Goal: Transaction & Acquisition: Purchase product/service

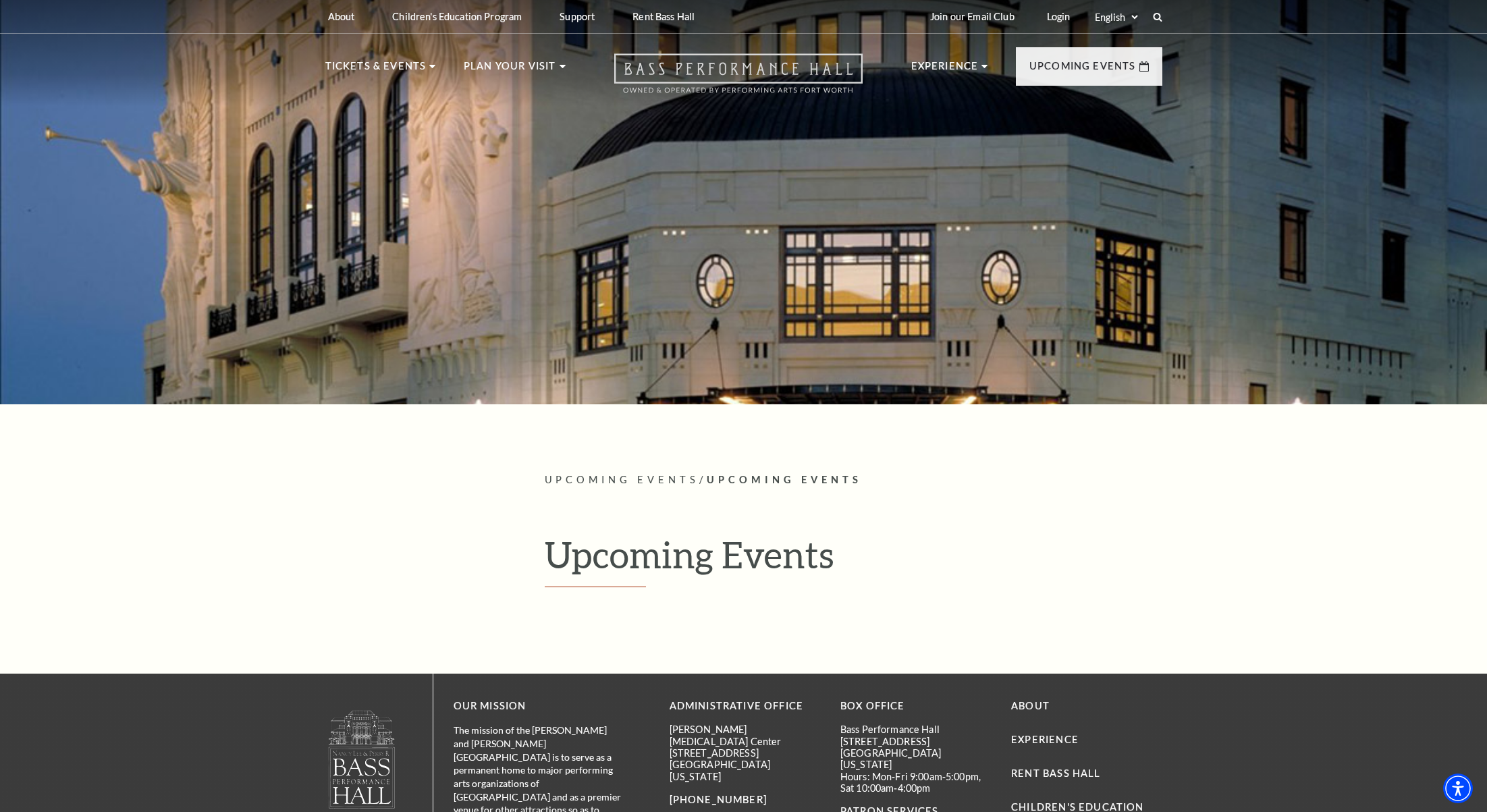
click at [804, 69] on icon "Open this option" at bounding box center [738, 73] width 248 height 40
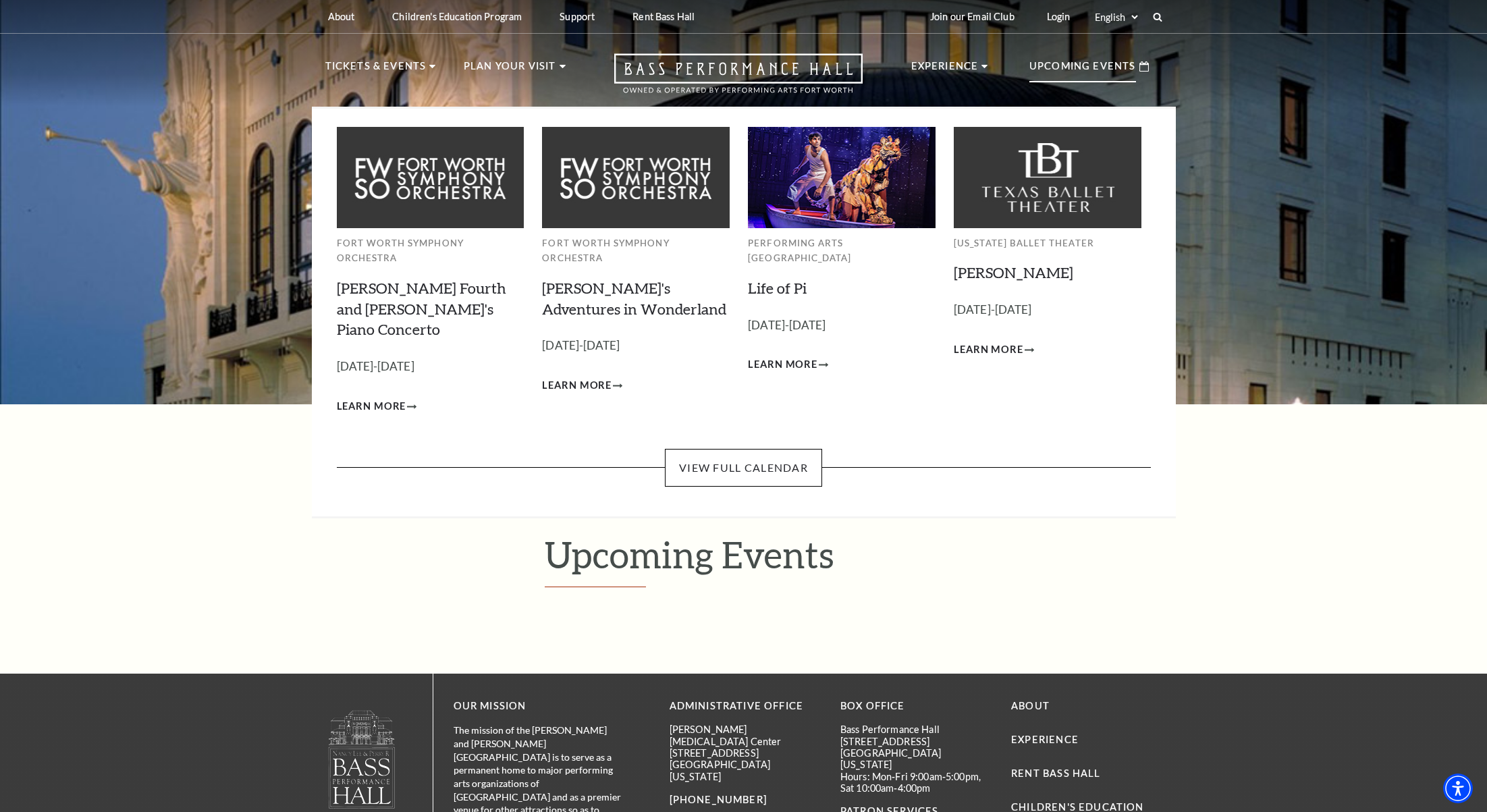
drag, startPoint x: 1092, startPoint y: 69, endPoint x: 1071, endPoint y: 85, distance: 26.4
click at [1091, 69] on p "Upcoming Events" at bounding box center [1082, 70] width 107 height 25
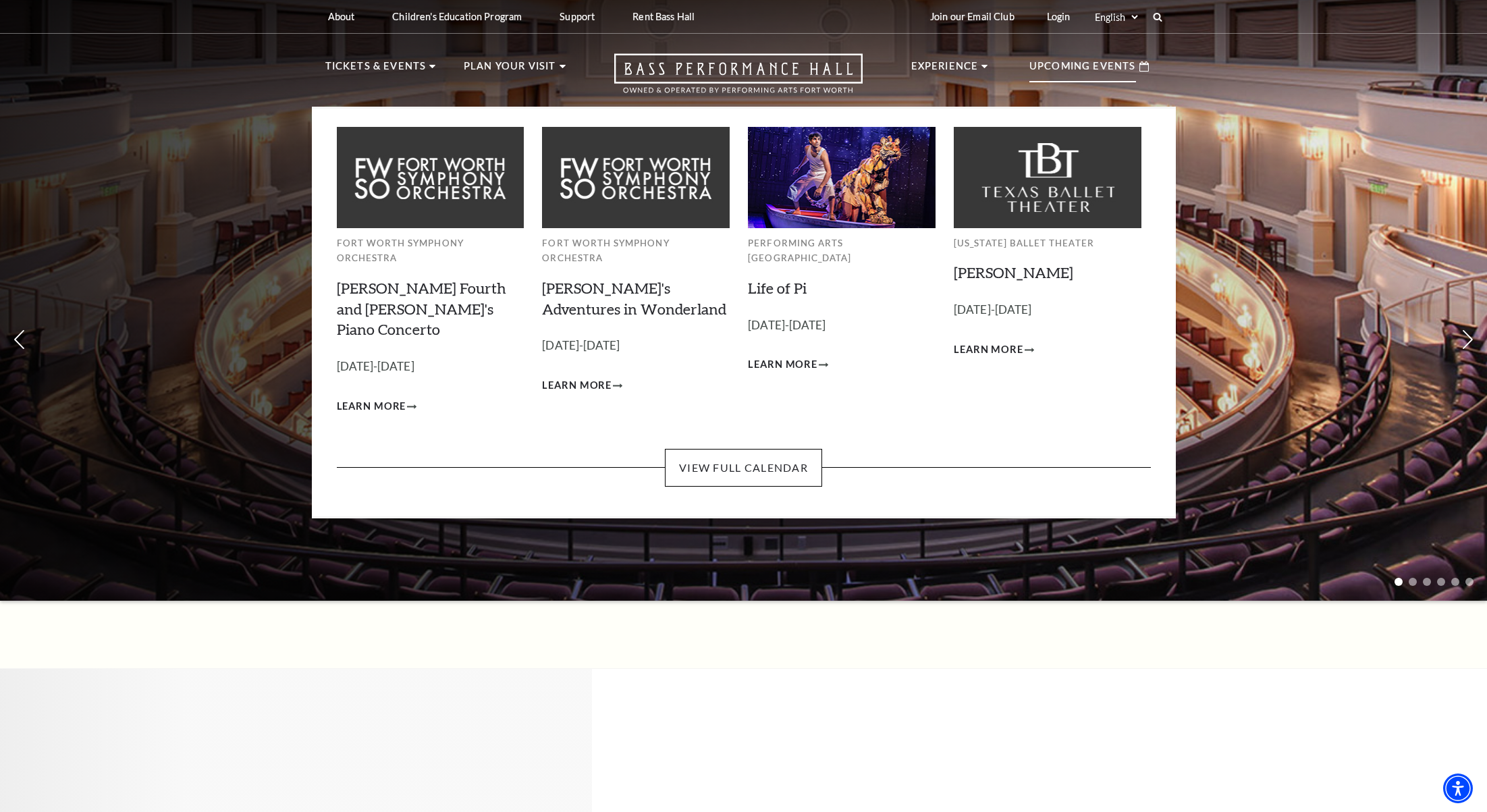
drag, startPoint x: 1110, startPoint y: 69, endPoint x: 1048, endPoint y: 252, distance: 193.2
click at [1110, 69] on p "Upcoming Events" at bounding box center [1082, 70] width 107 height 25
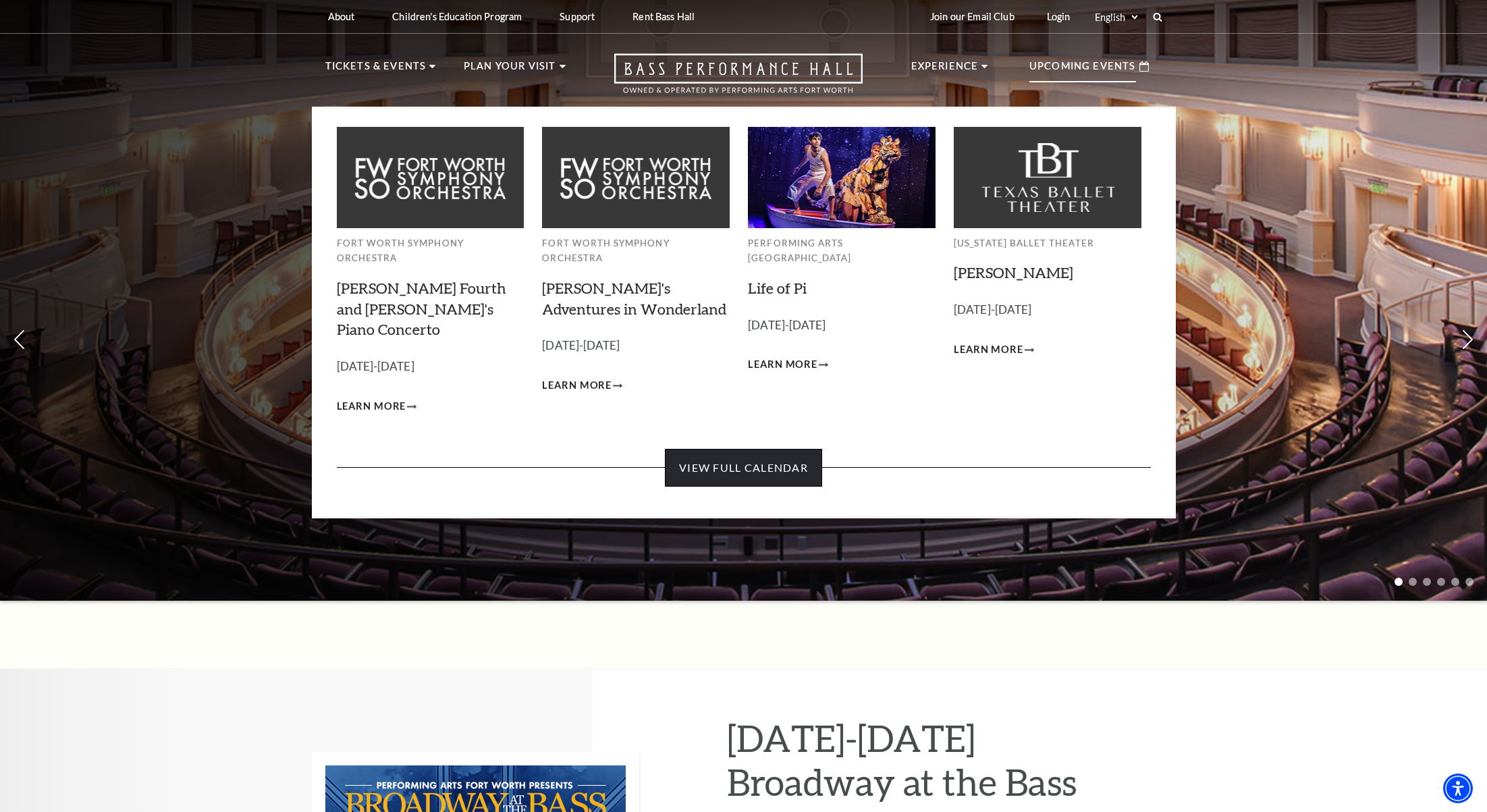
click at [807, 448] on link "View Full Calendar" at bounding box center [744, 467] width 157 height 37
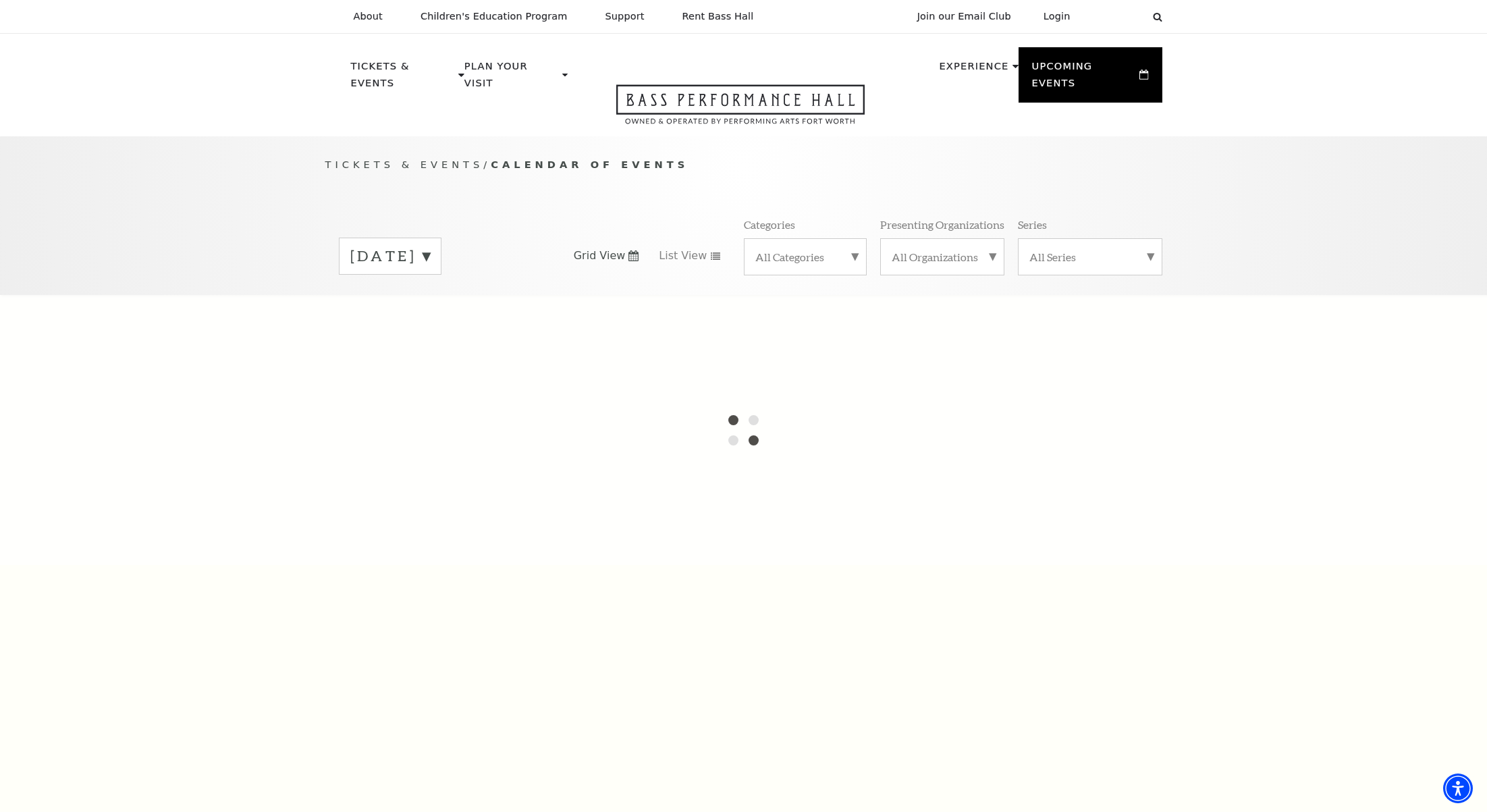
click at [430, 247] on label "September 2025" at bounding box center [390, 256] width 79 height 21
click at [443, 299] on div at bounding box center [744, 430] width 1487 height 270
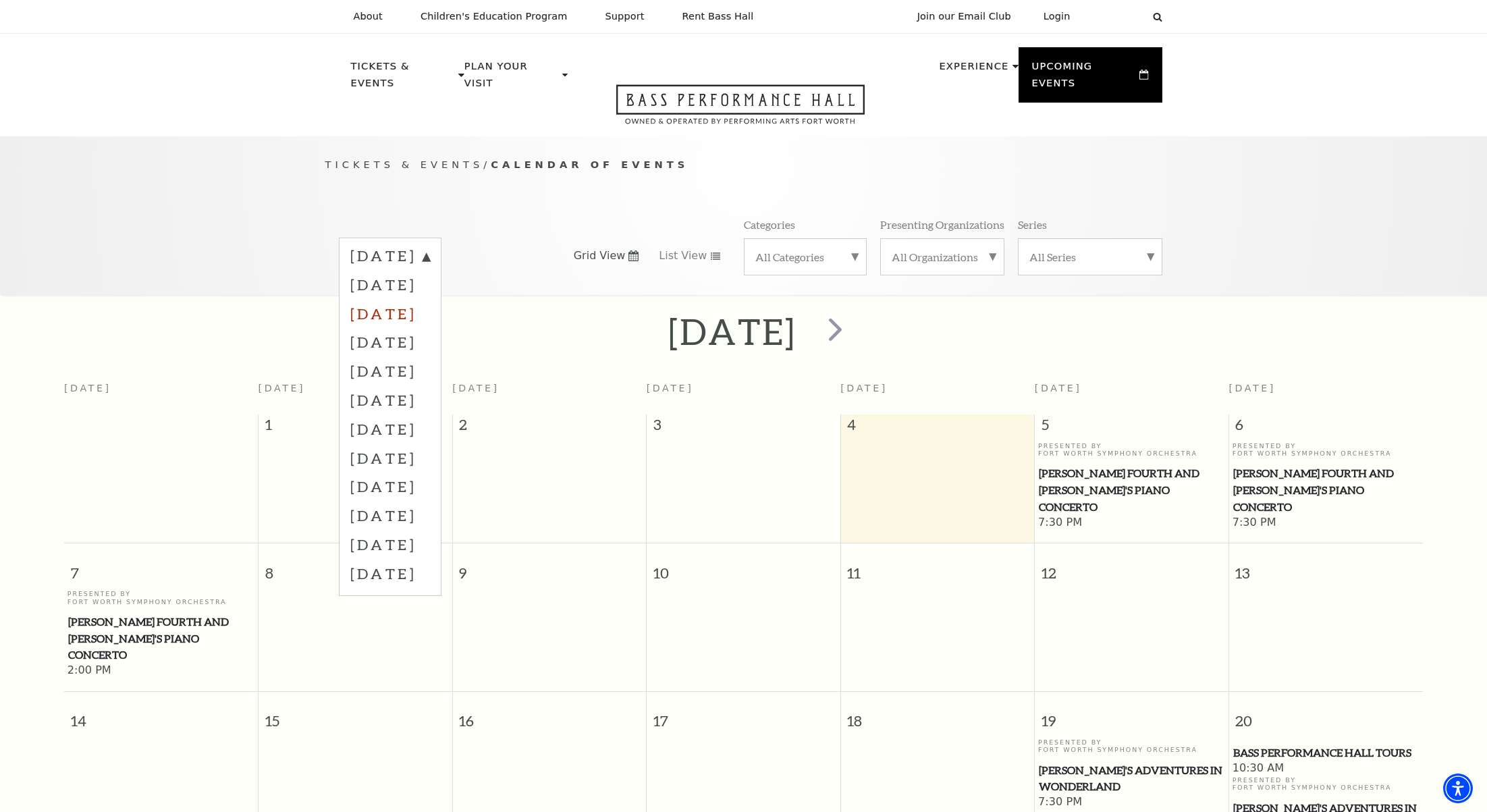
click at [430, 299] on label "November 2025" at bounding box center [390, 313] width 79 height 29
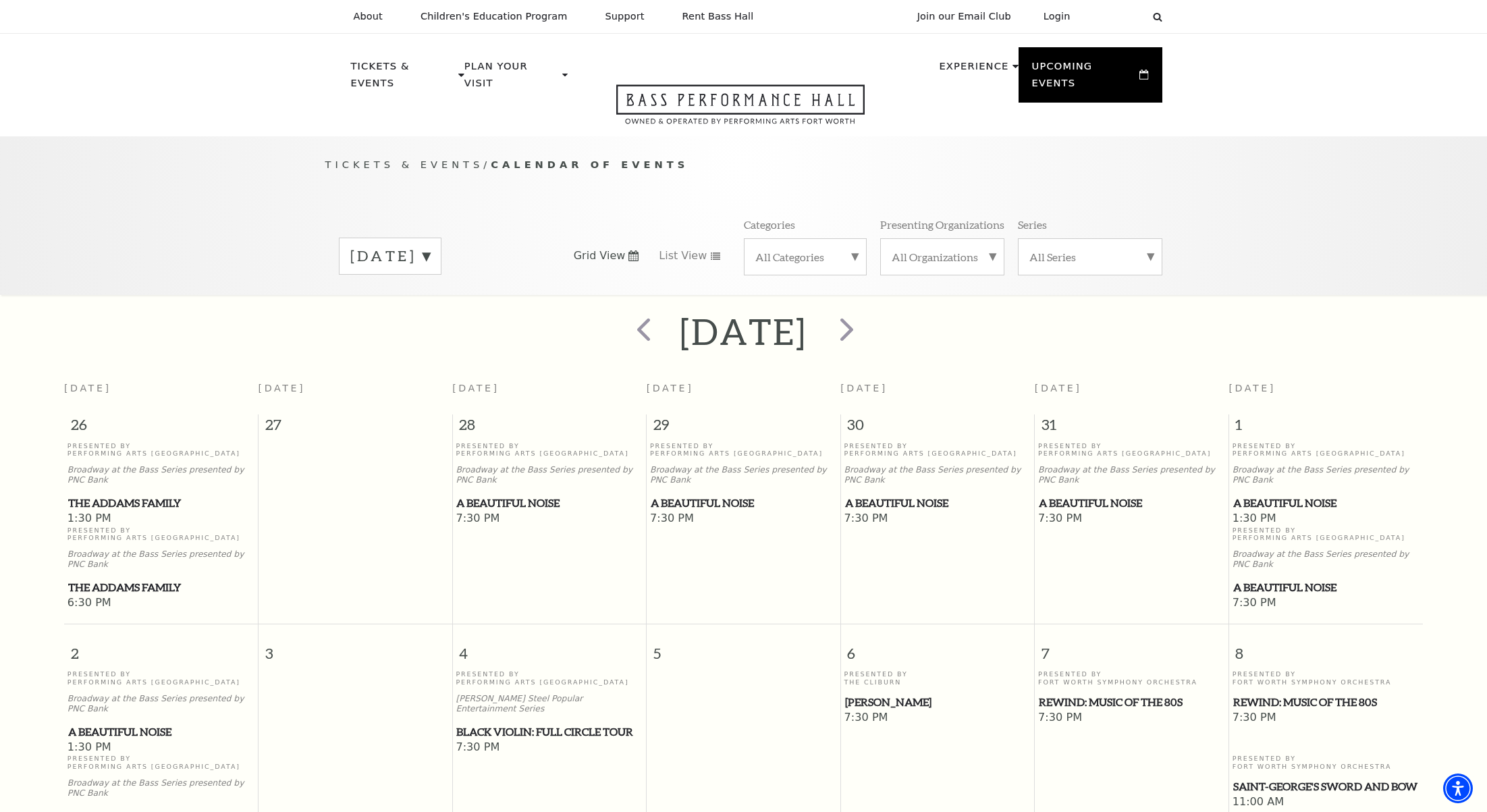
click at [441, 241] on div "November 2025" at bounding box center [390, 256] width 102 height 37
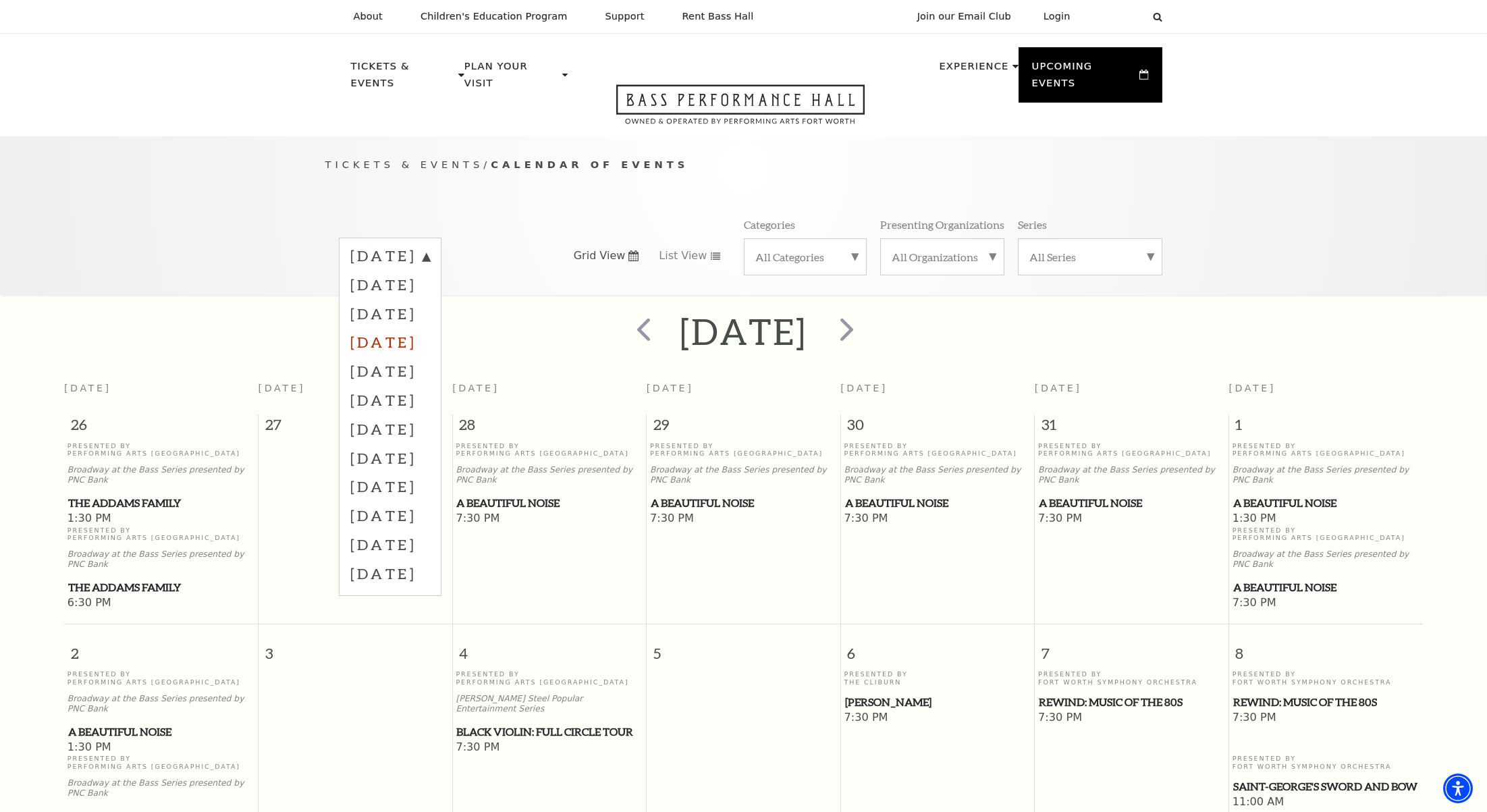
click at [430, 327] on label "December 2025" at bounding box center [390, 342] width 79 height 29
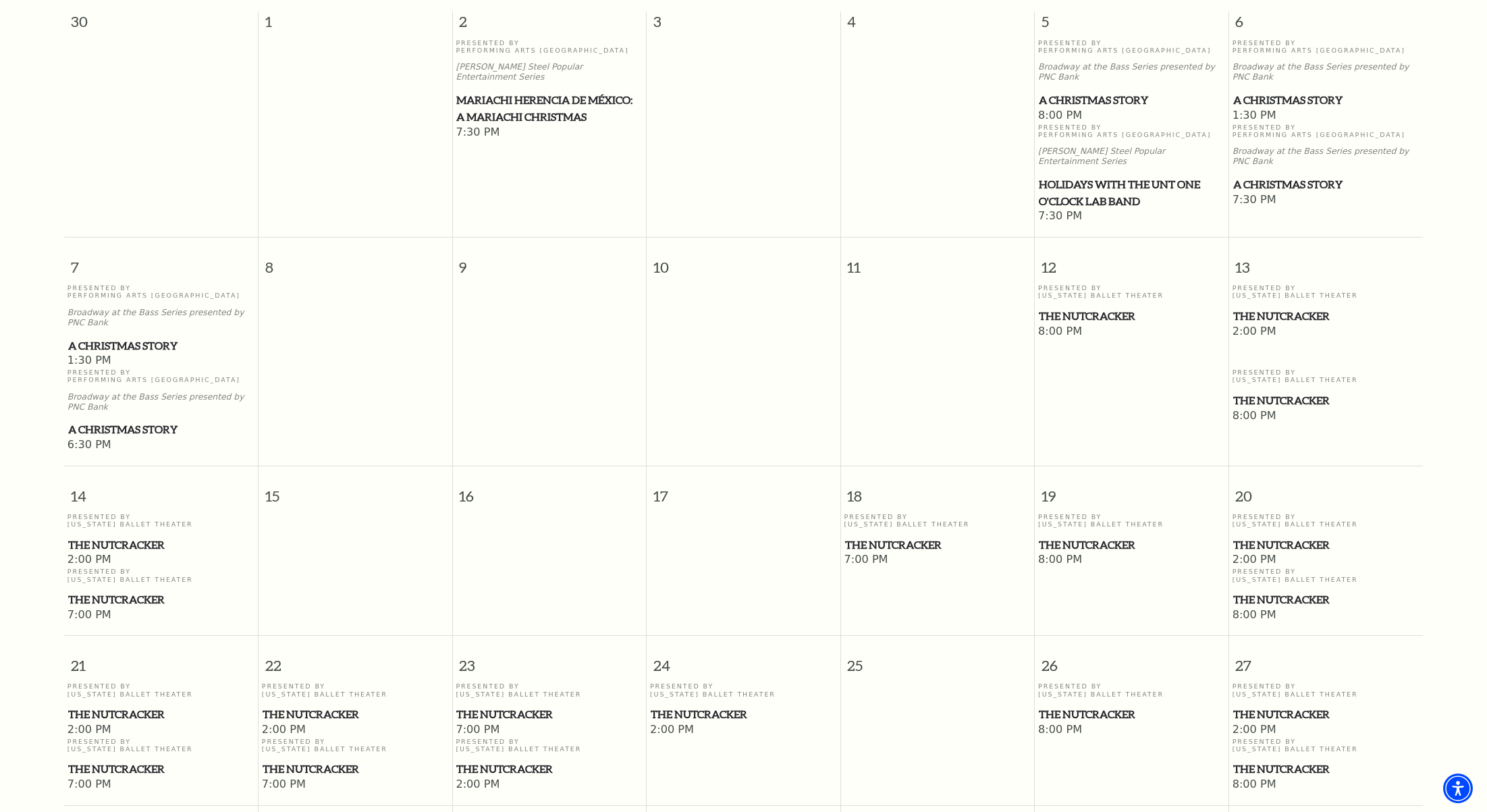
scroll to position [395, 0]
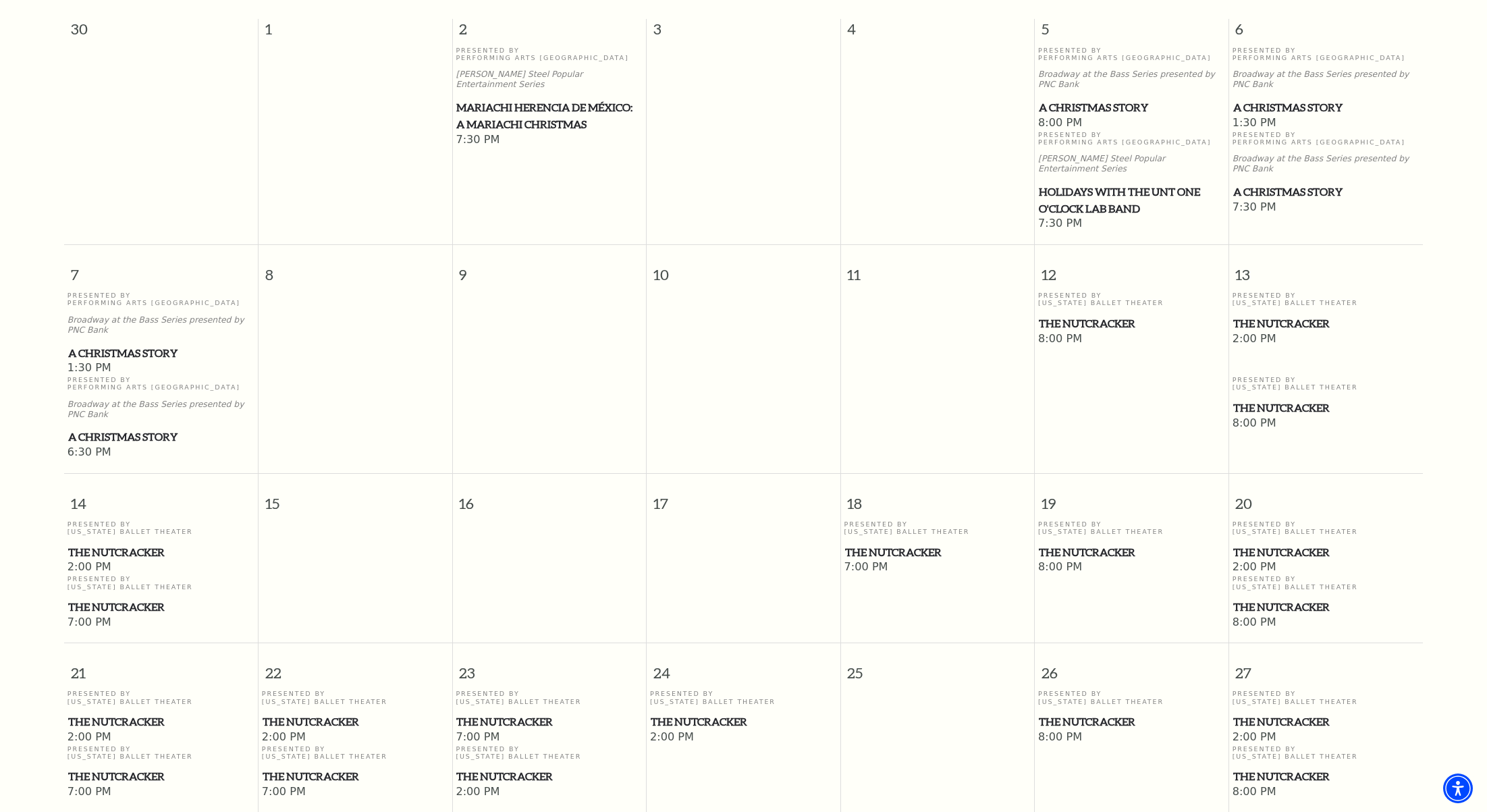
click at [108, 291] on p "Presented By Performing Arts Fort Worth" at bounding box center [161, 299] width 187 height 16
click at [115, 399] on p "Broadway at the Bass Series presented by PNC Bank" at bounding box center [161, 409] width 187 height 20
click at [125, 345] on span "A Christmas Story" at bounding box center [162, 353] width 186 height 16
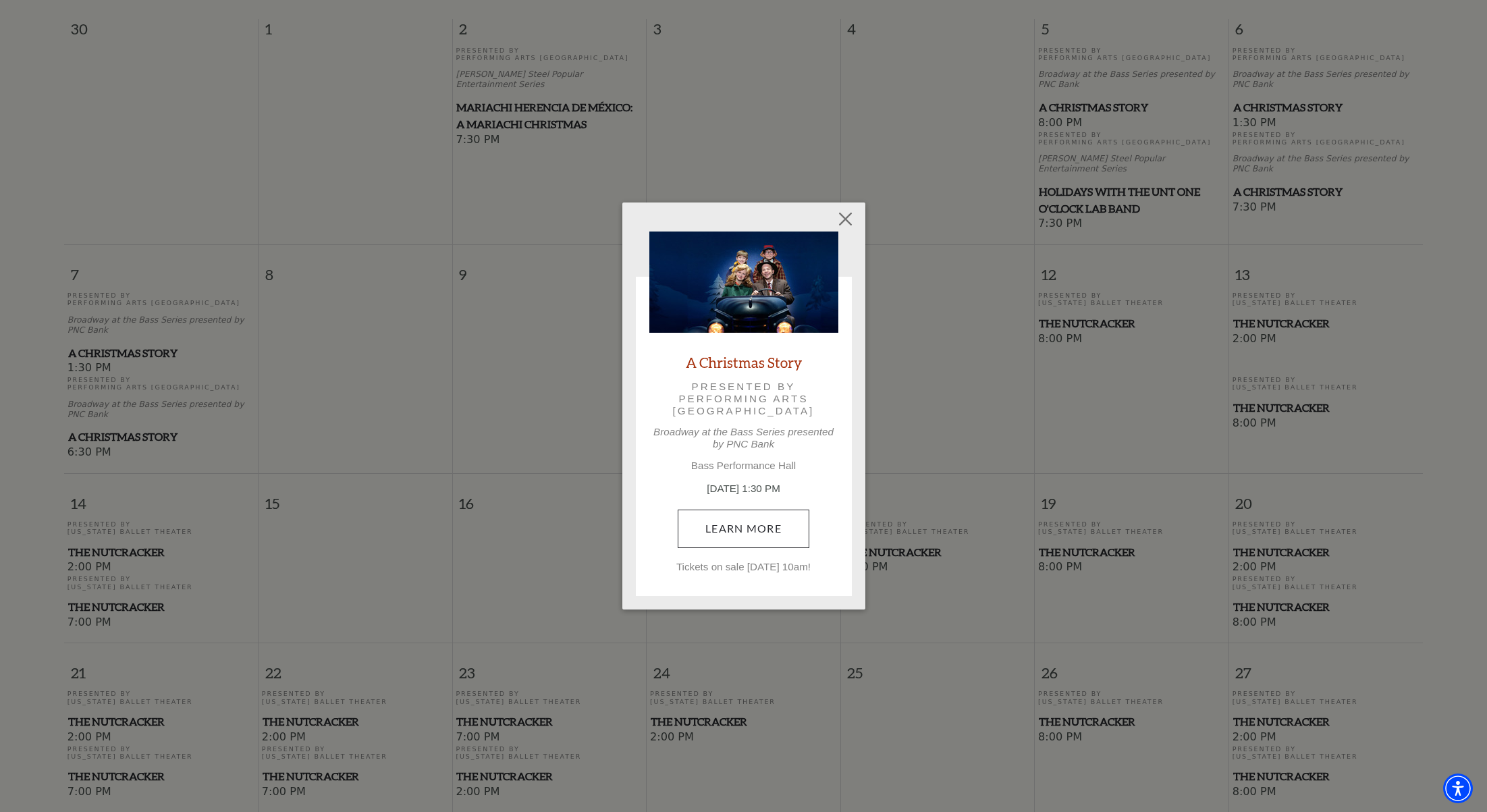
click at [772, 520] on link "Learn More" at bounding box center [744, 528] width 132 height 37
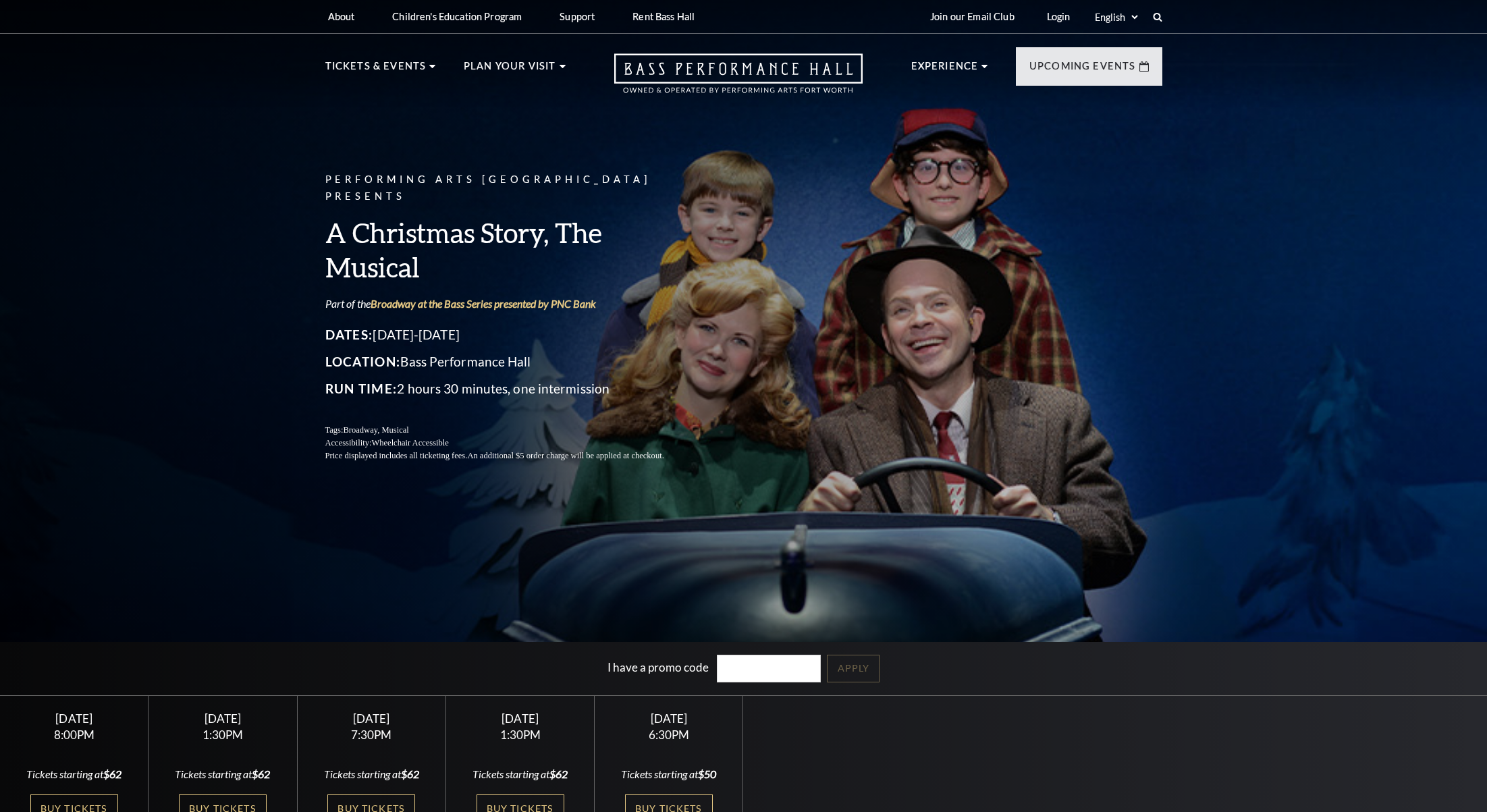
click at [735, 531] on div "Performing Arts Fort Worth Presents A Christmas Story, The Musical Part of the …" at bounding box center [744, 415] width 1487 height 847
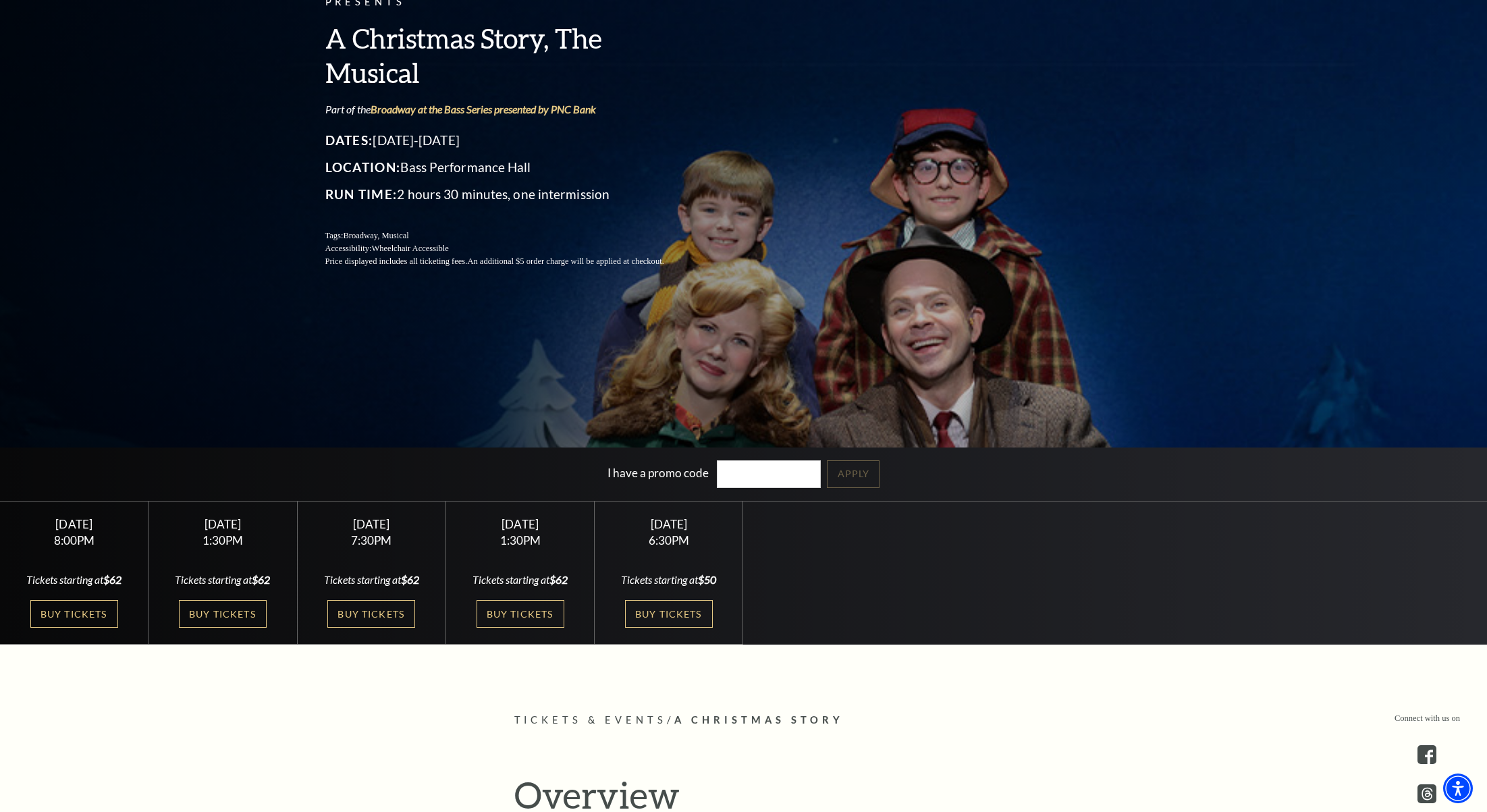
scroll to position [195, 0]
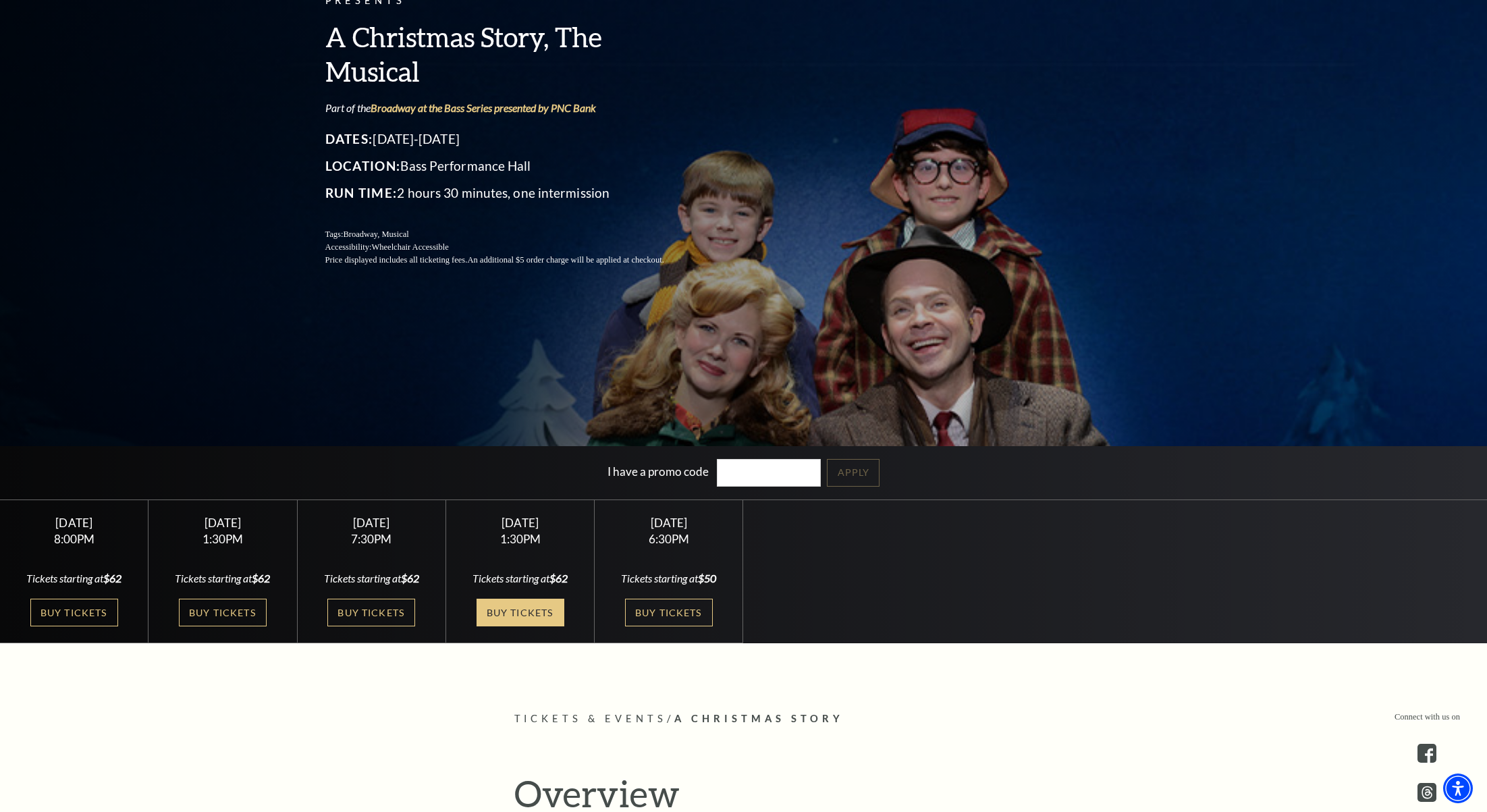
click at [530, 606] on link "Buy Tickets" at bounding box center [521, 612] width 88 height 27
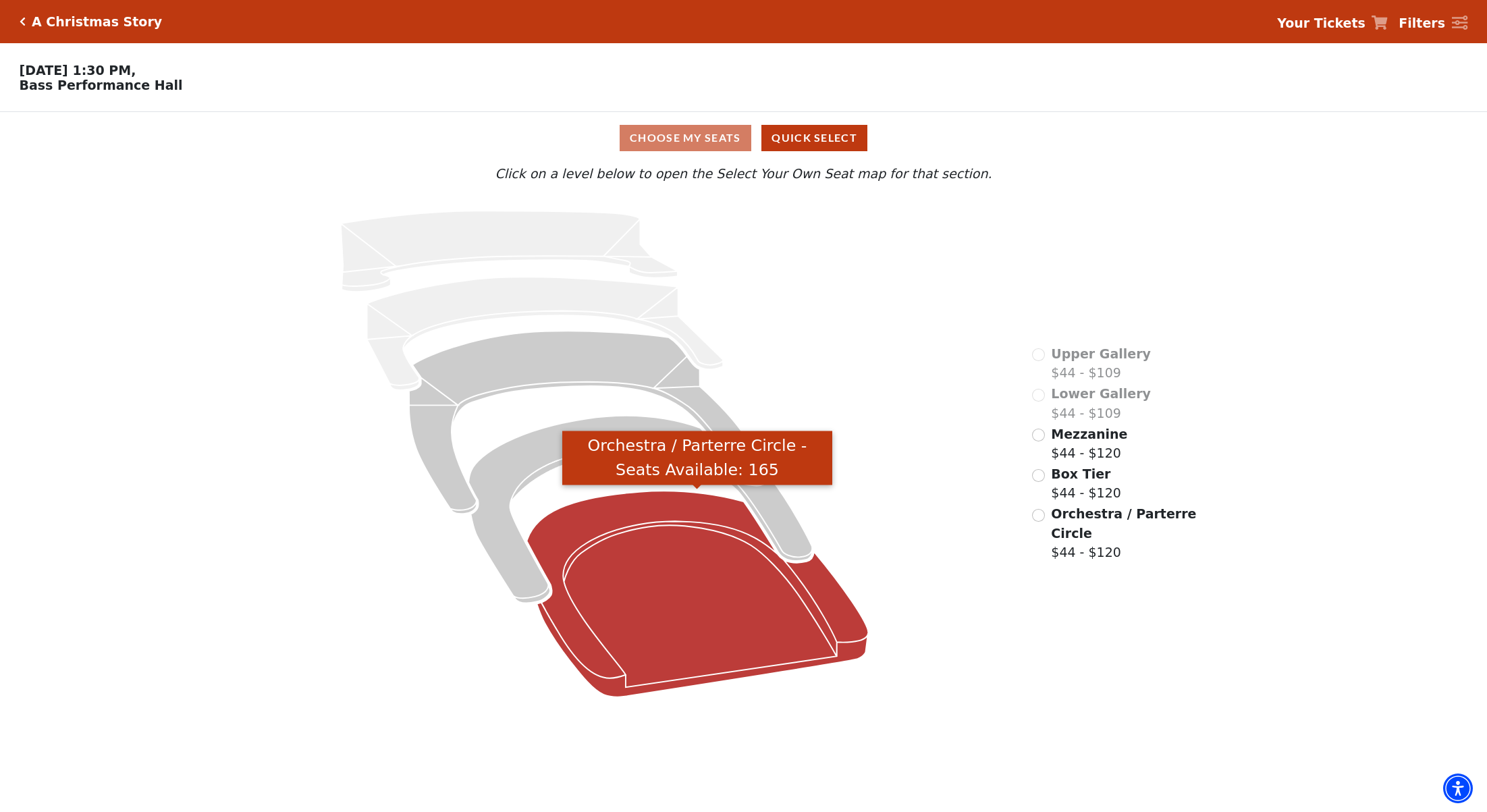
click at [816, 613] on icon "Orchestra / Parterre Circle - Seats Available: 165" at bounding box center [697, 593] width 342 height 206
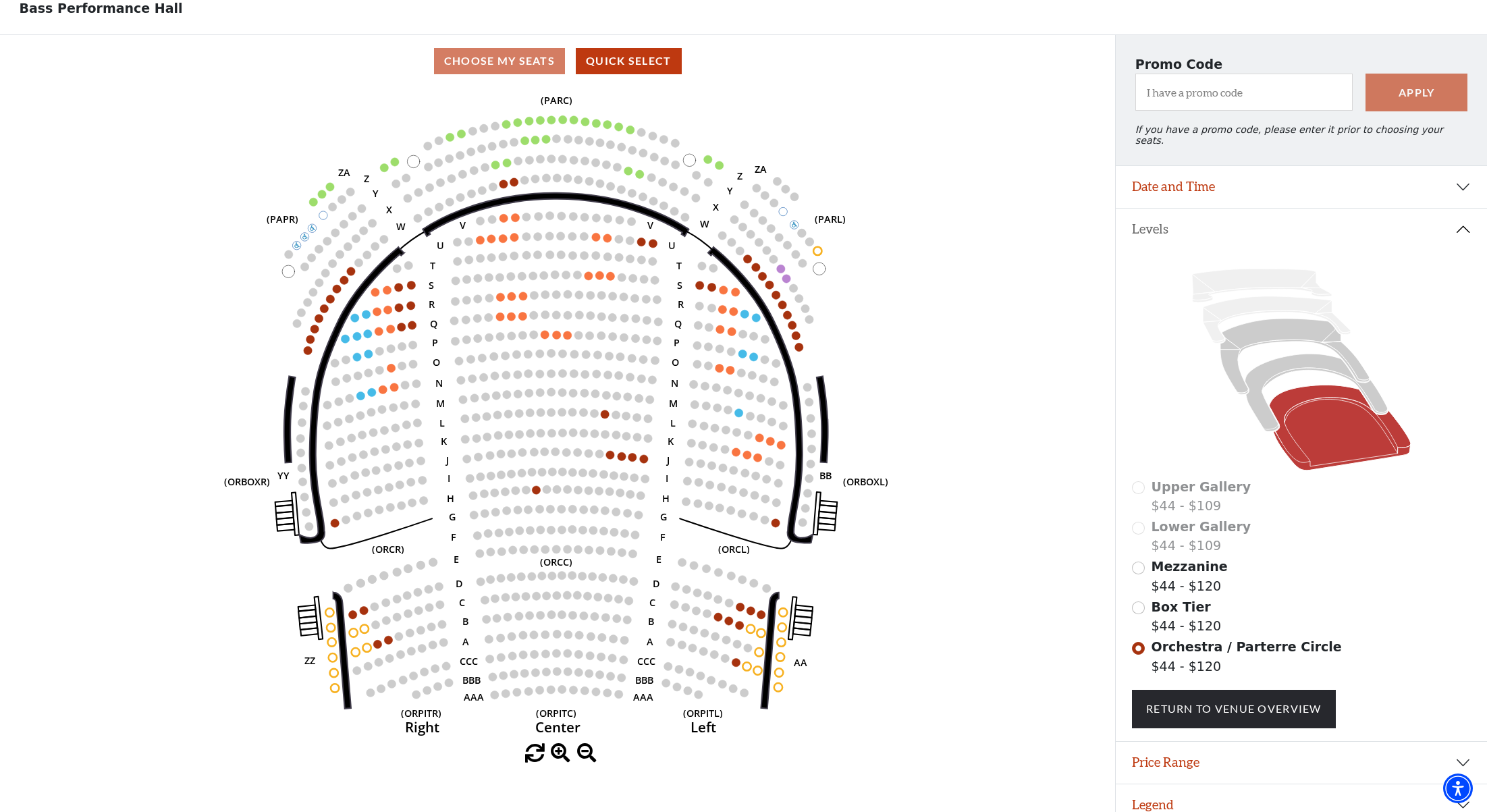
scroll to position [77, 0]
click at [1209, 751] on button "Price Range" at bounding box center [1301, 764] width 371 height 42
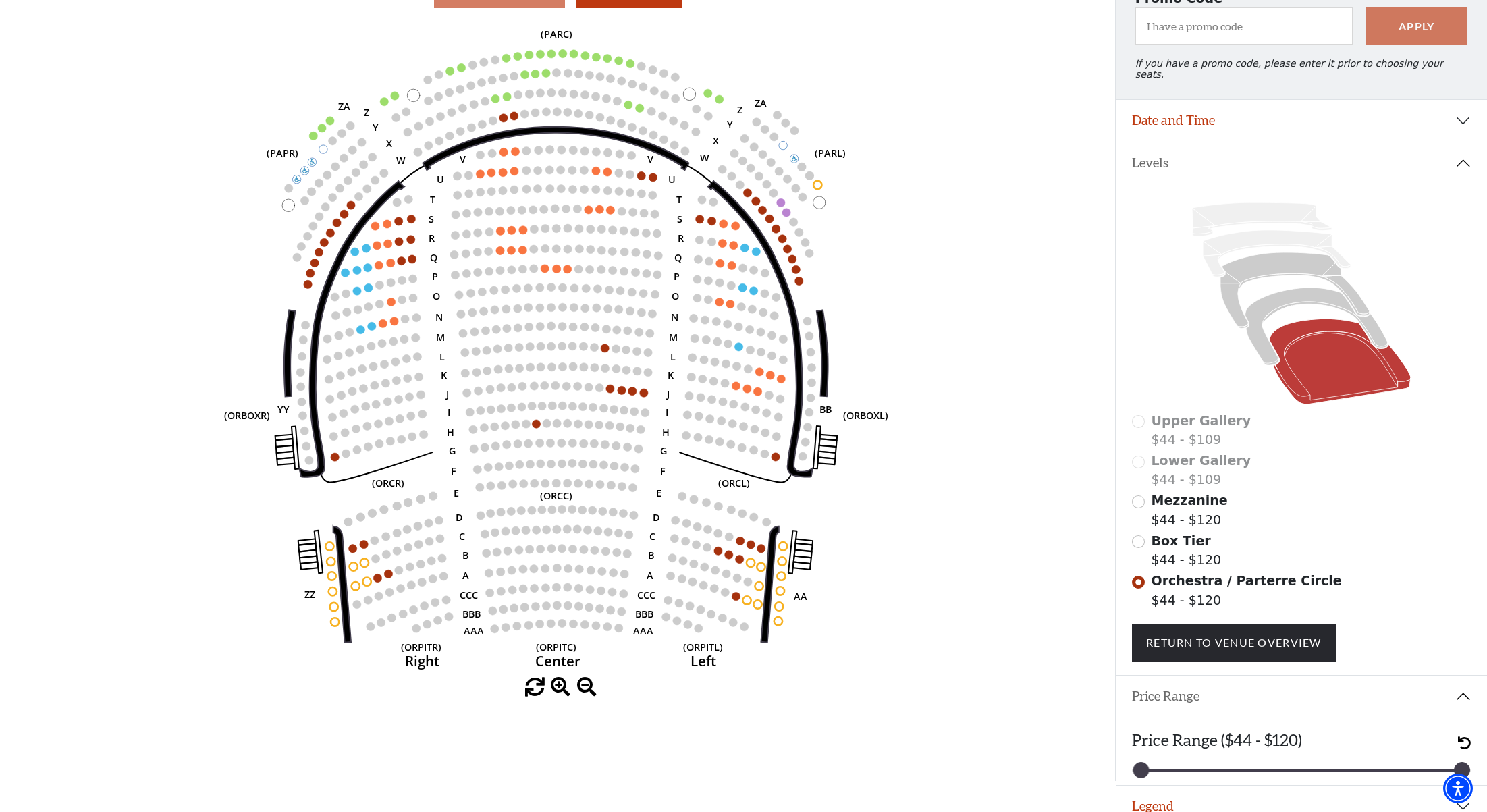
click at [1177, 789] on button "Legend" at bounding box center [1301, 807] width 371 height 42
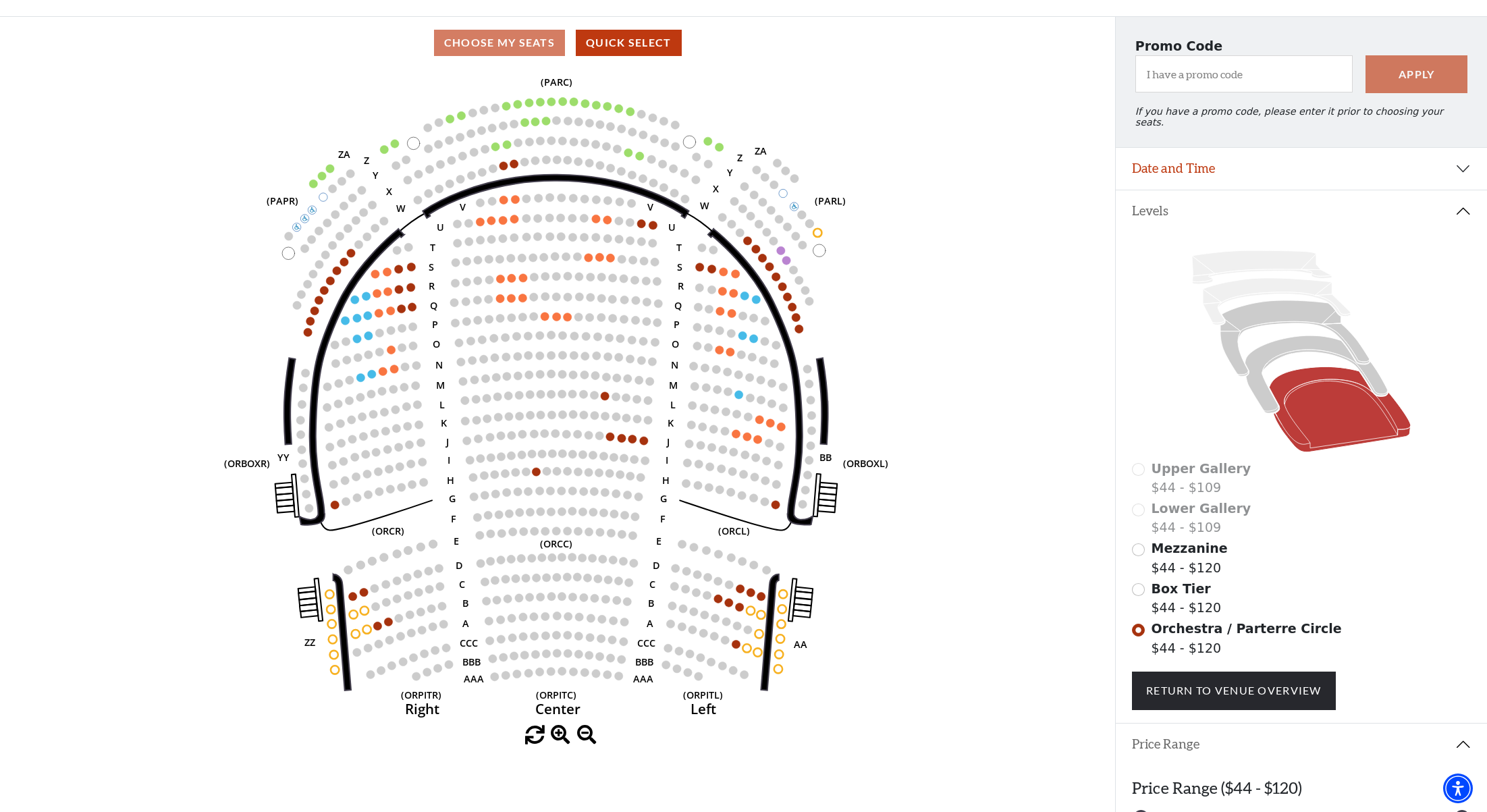
scroll to position [86, 0]
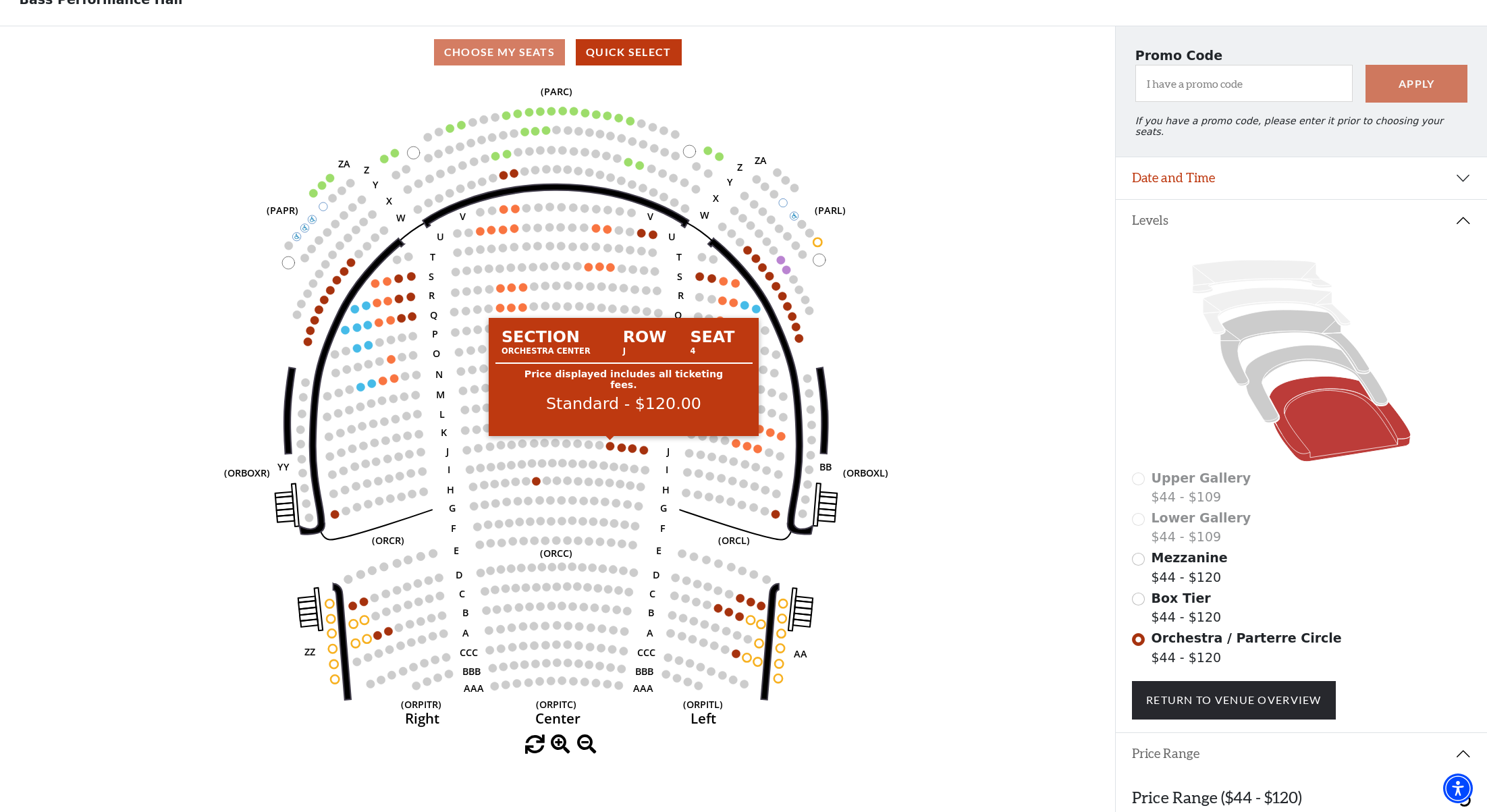
click at [609, 448] on circle at bounding box center [609, 446] width 8 height 8
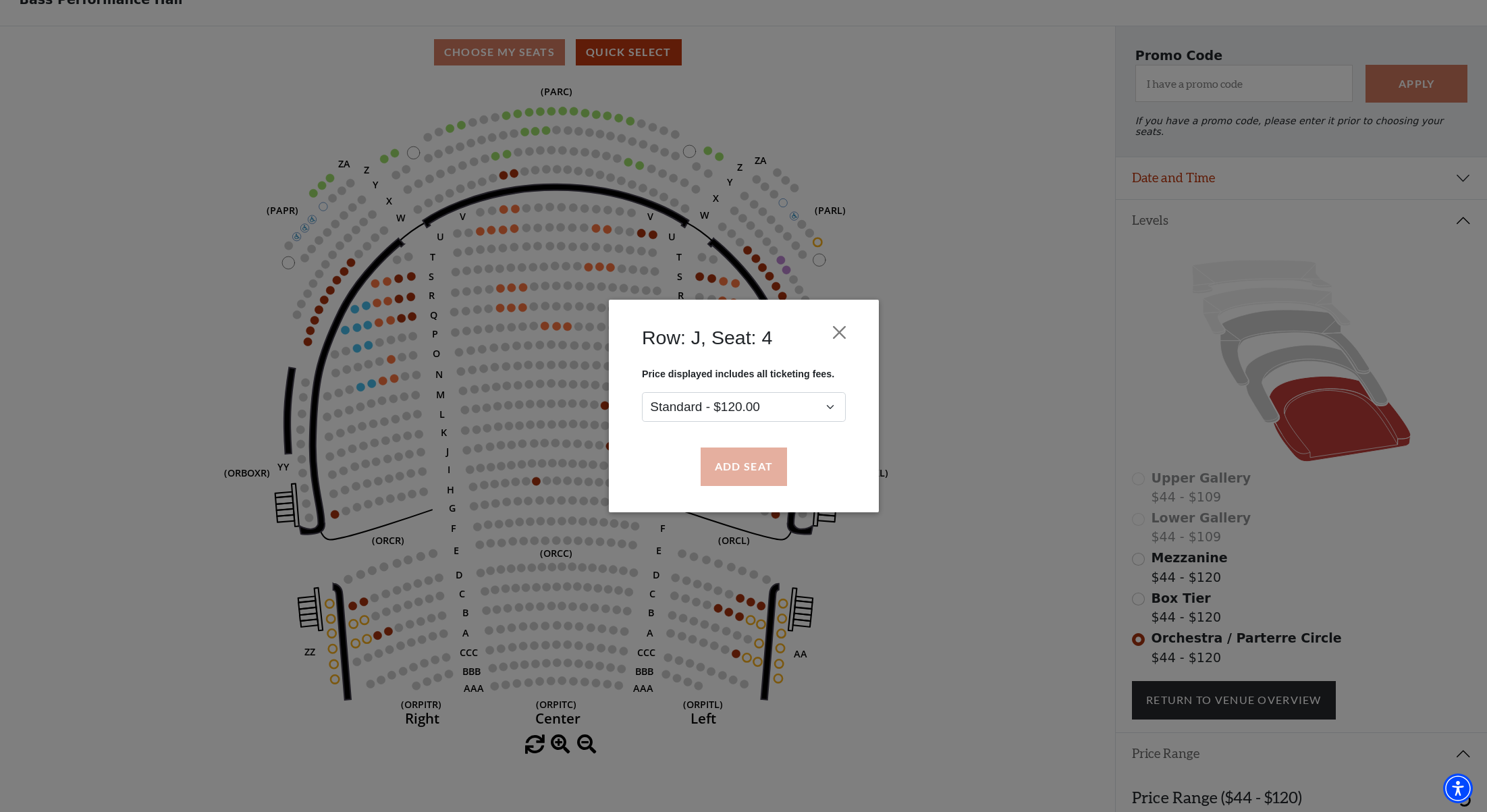
click at [751, 464] on button "Add Seat" at bounding box center [743, 467] width 87 height 37
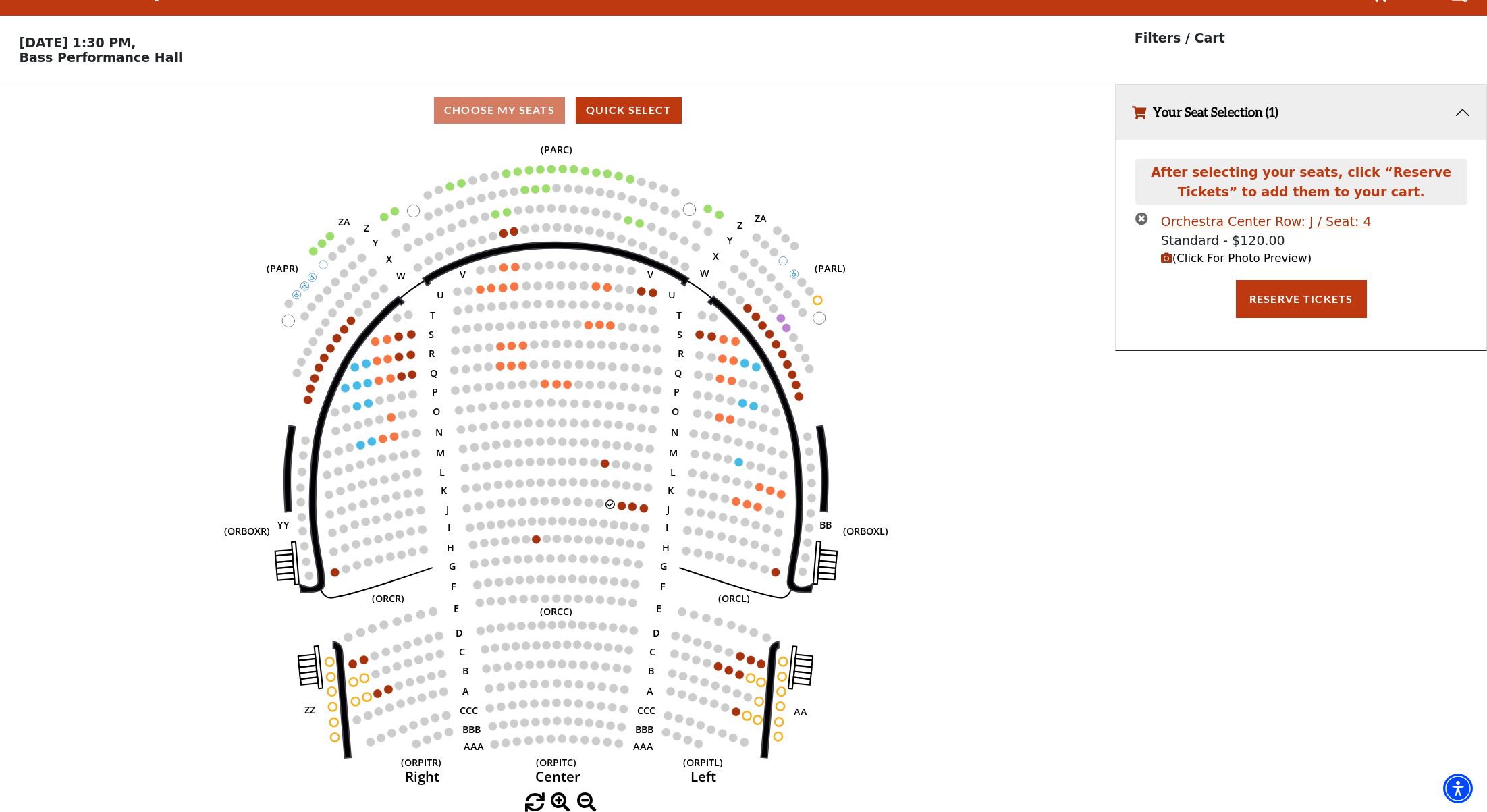
scroll to position [0, 0]
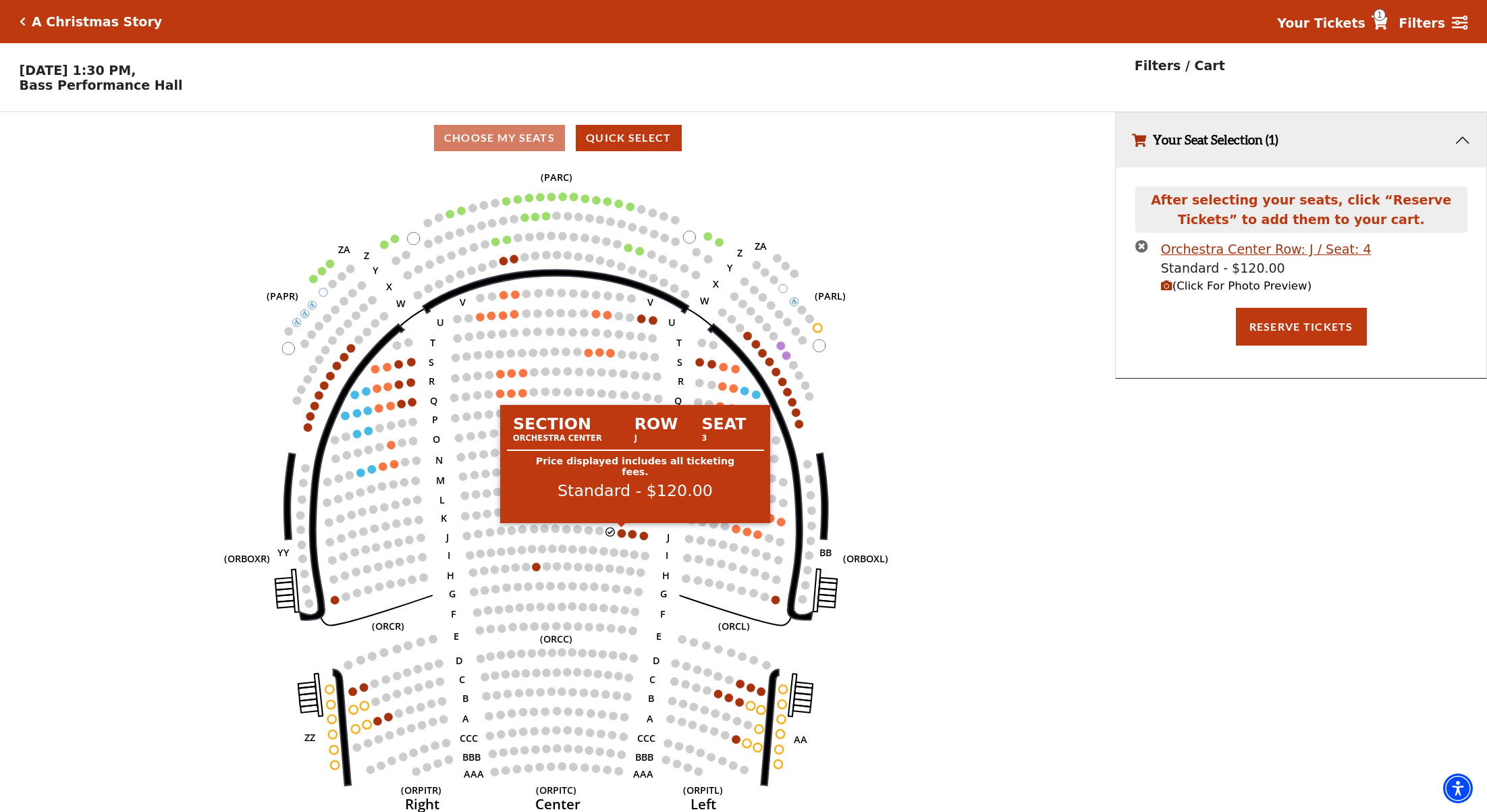
click at [622, 534] on circle at bounding box center [620, 533] width 8 height 8
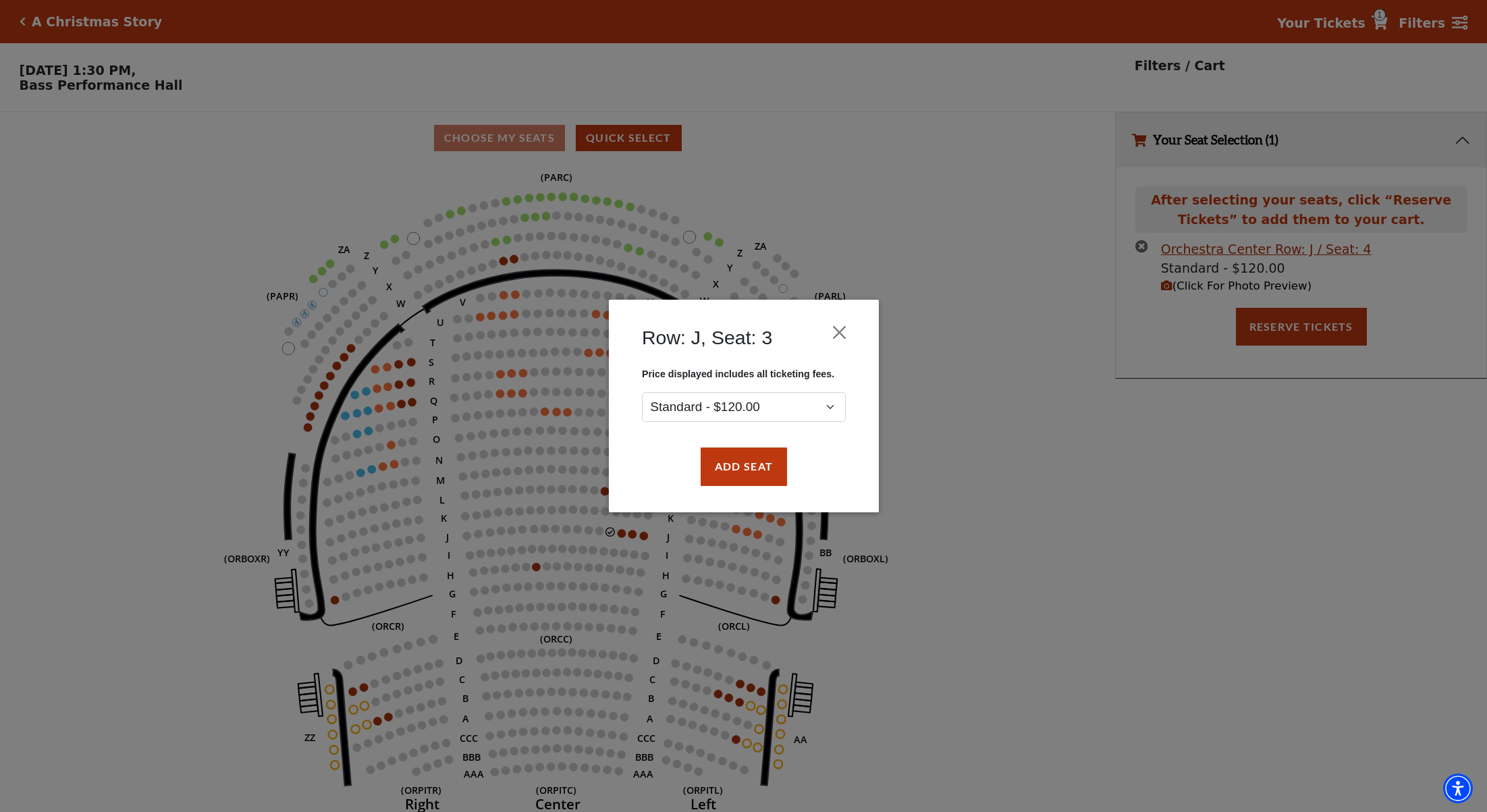
drag, startPoint x: 753, startPoint y: 472, endPoint x: 687, endPoint y: 491, distance: 68.7
click at [753, 472] on button "Add Seat" at bounding box center [743, 467] width 87 height 37
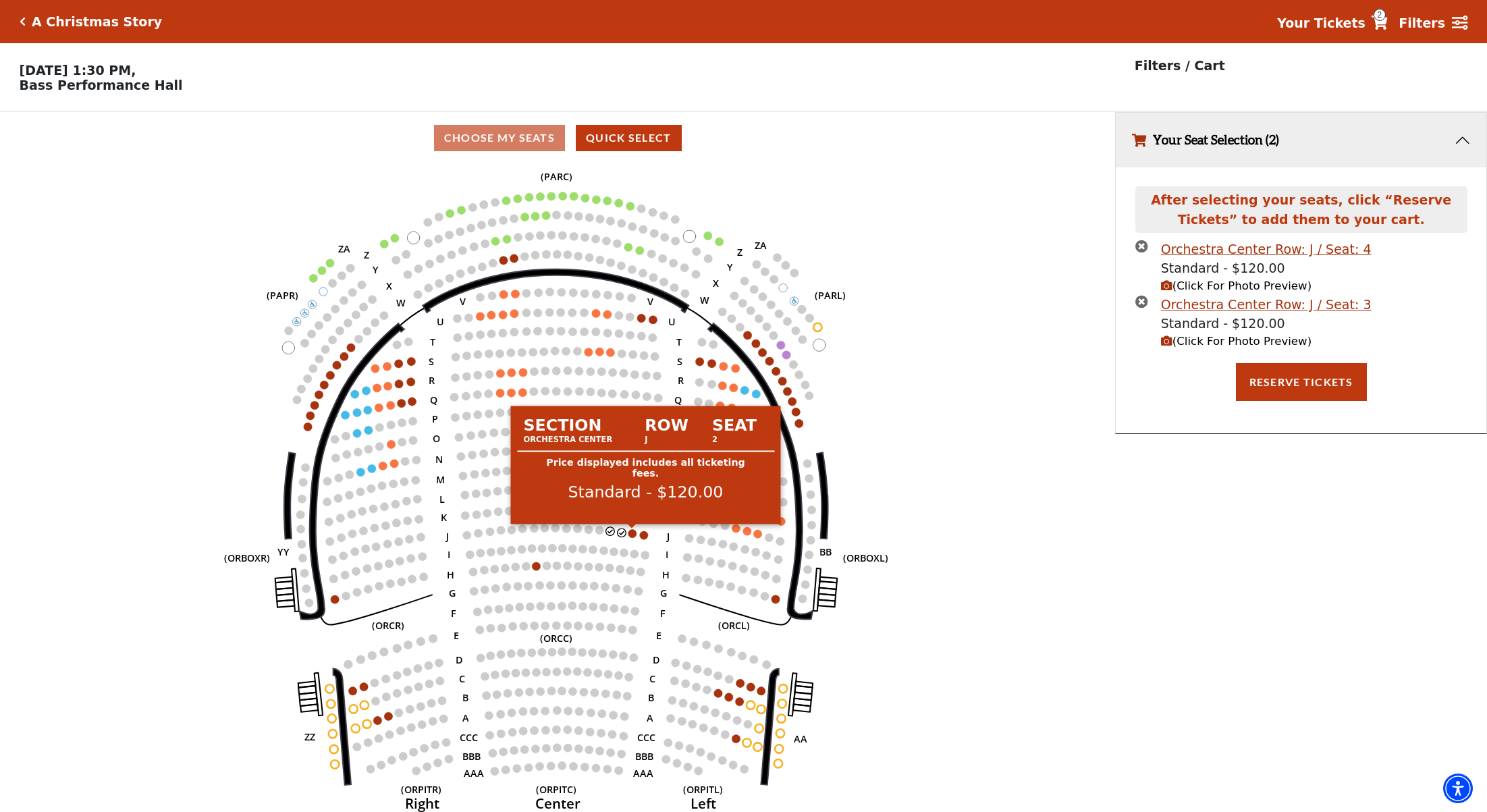
click at [627, 542] on icon "Left (ORPITL) Right (ORPITR) Center (ORPITC) ZZ AA YY BB ZA ZA (ORCL) (ORCR) (O…" at bounding box center [557, 492] width 1004 height 657
click at [635, 533] on circle at bounding box center [631, 533] width 8 height 8
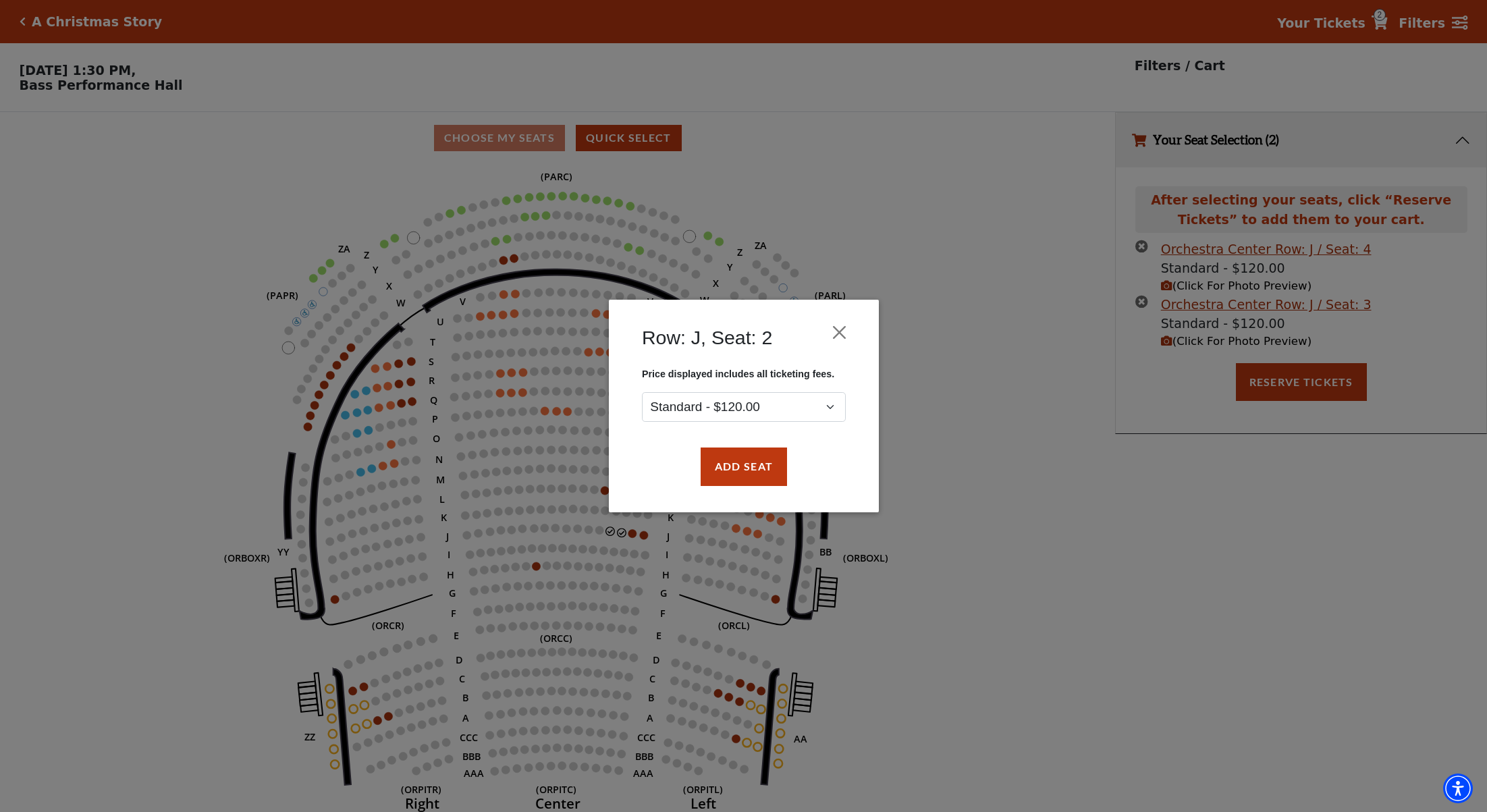
drag, startPoint x: 751, startPoint y: 459, endPoint x: 704, endPoint y: 529, distance: 84.3
click at [751, 459] on button "Add Seat" at bounding box center [743, 467] width 87 height 37
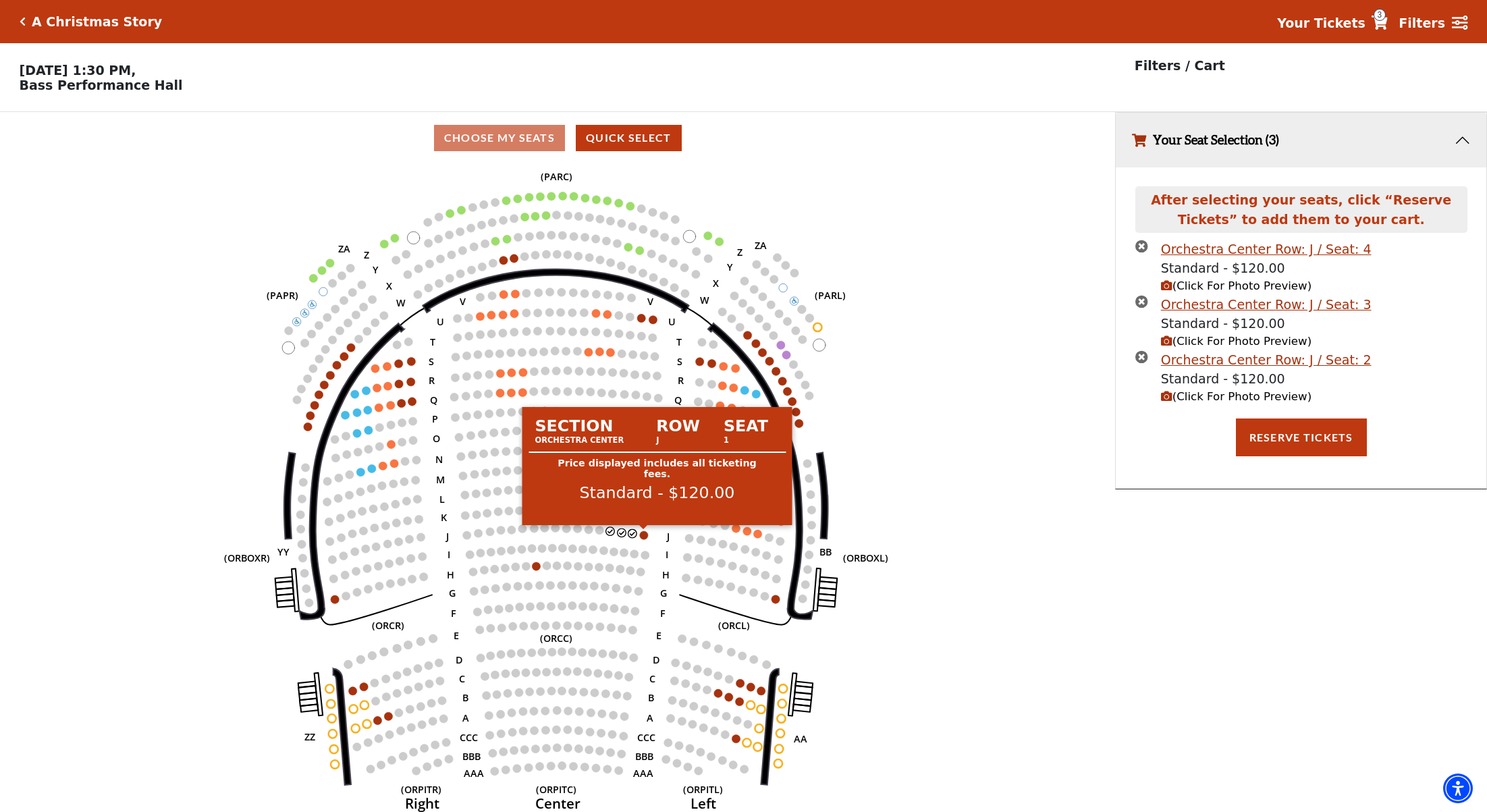
click at [642, 533] on circle at bounding box center [643, 535] width 8 height 8
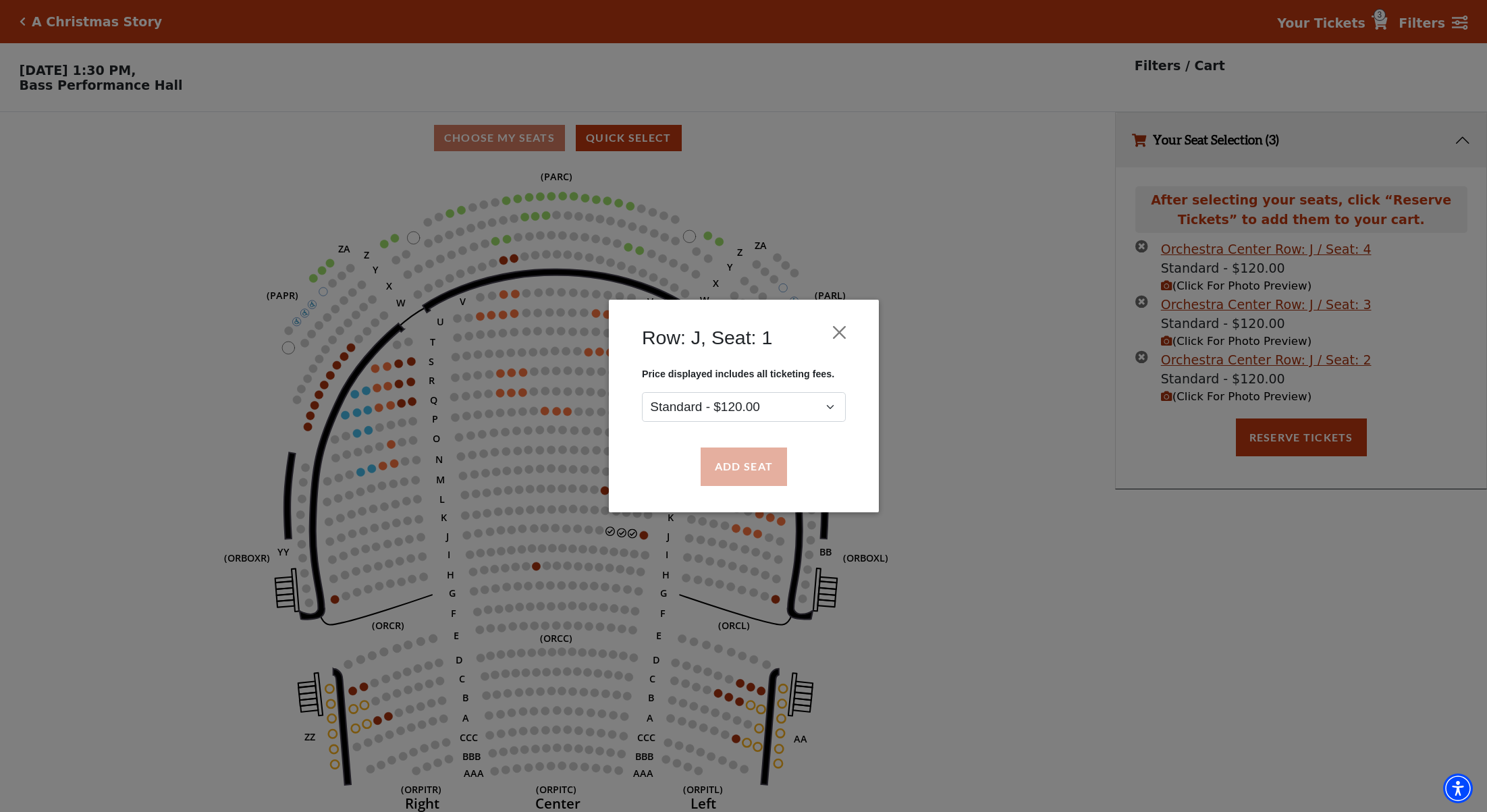
click at [768, 474] on button "Add Seat" at bounding box center [743, 467] width 87 height 37
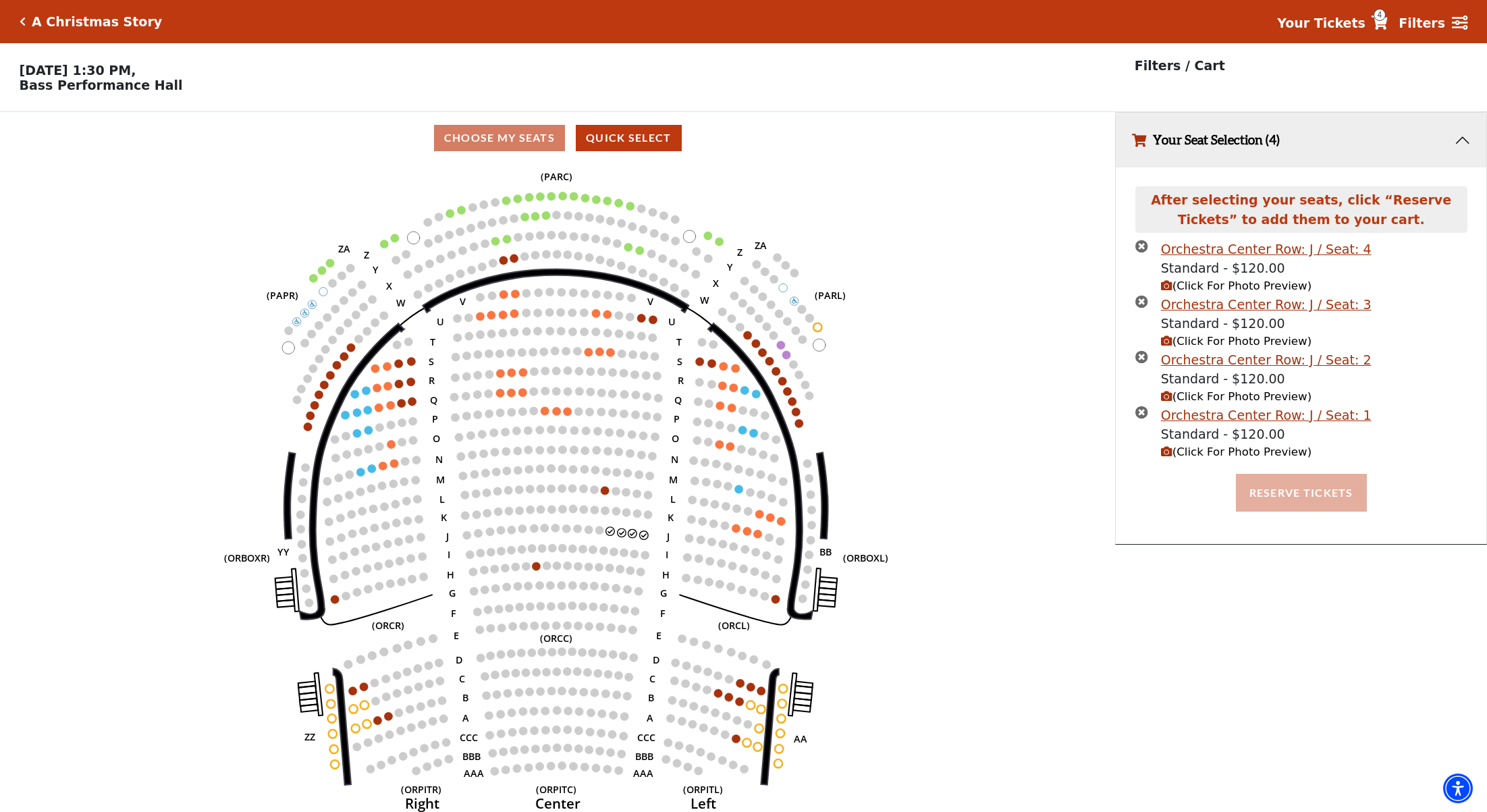
click at [1341, 498] on button "Reserve Tickets" at bounding box center [1301, 492] width 131 height 37
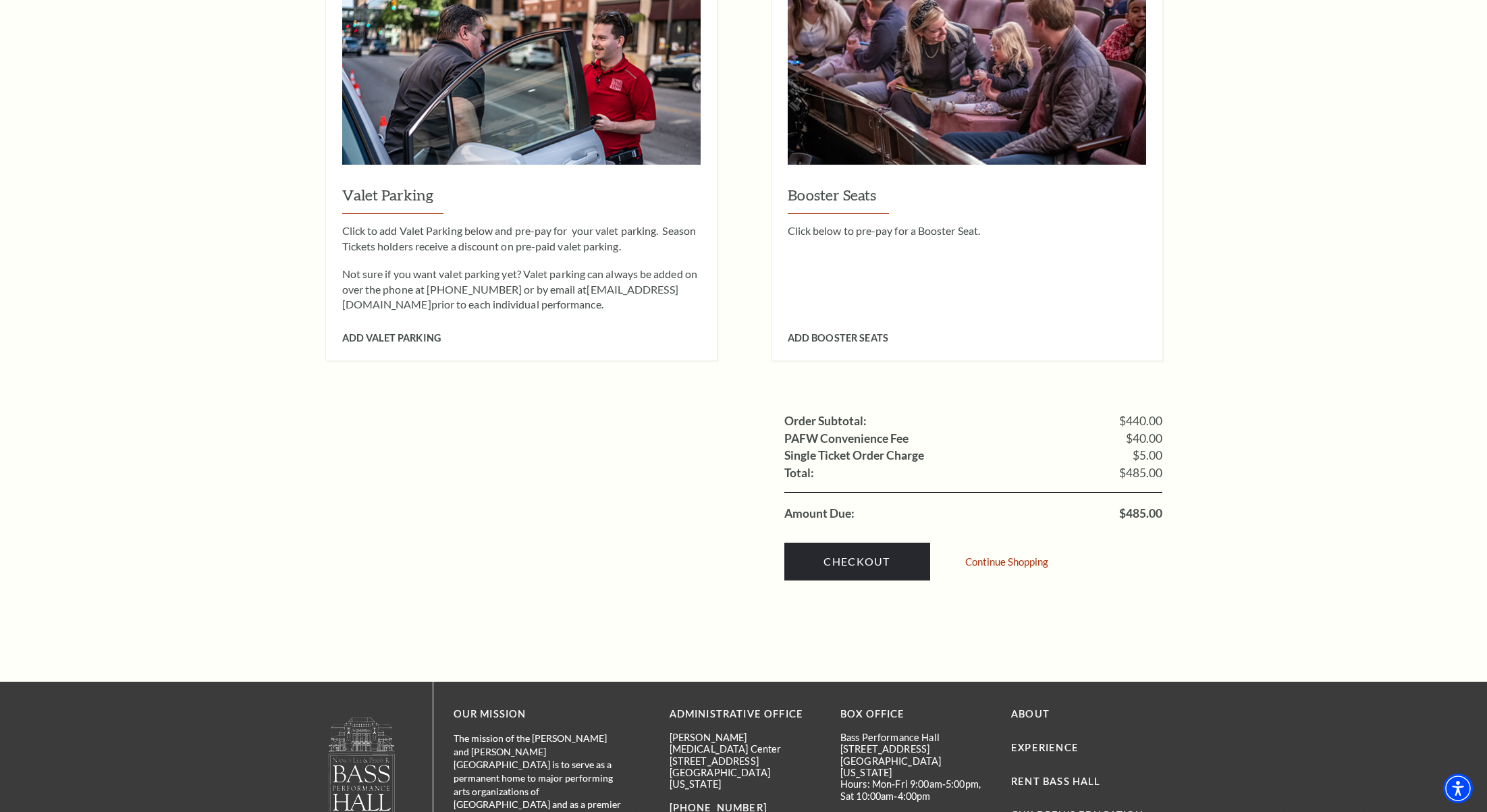
scroll to position [1151, 0]
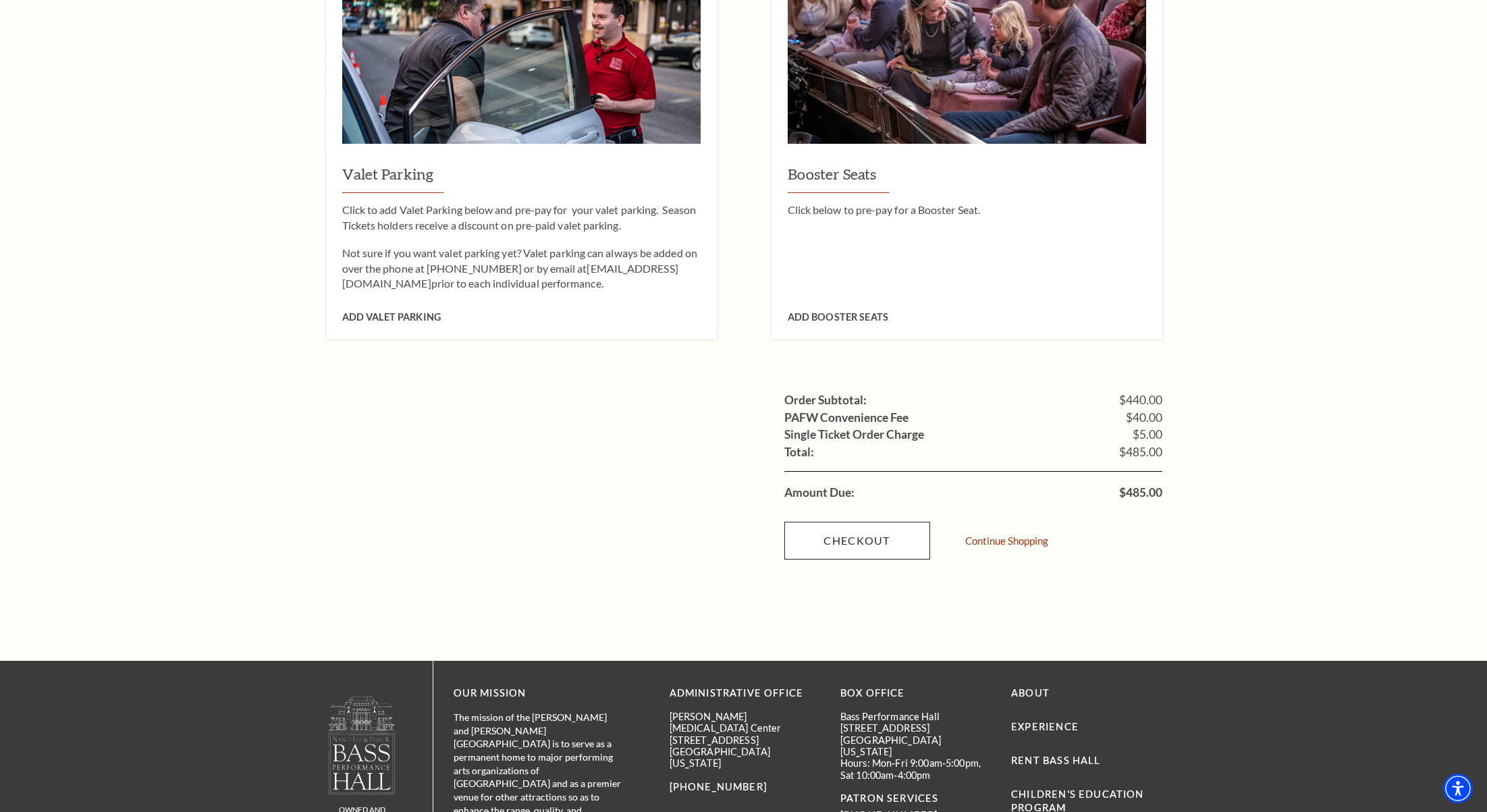
click at [878, 522] on link "Checkout" at bounding box center [858, 540] width 146 height 37
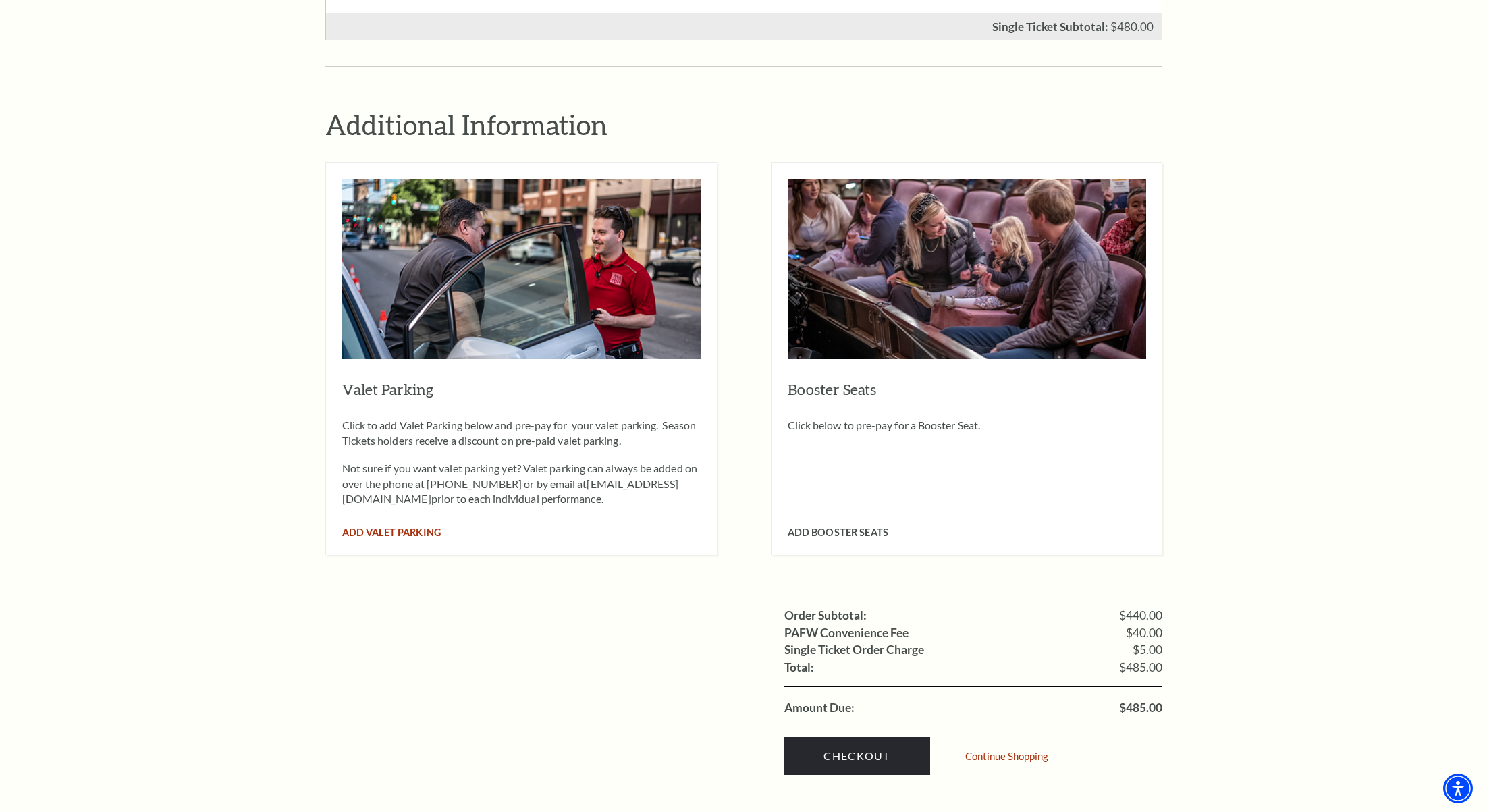
scroll to position [934, 0]
click at [421, 527] on span "Add Valet Parking" at bounding box center [392, 533] width 99 height 12
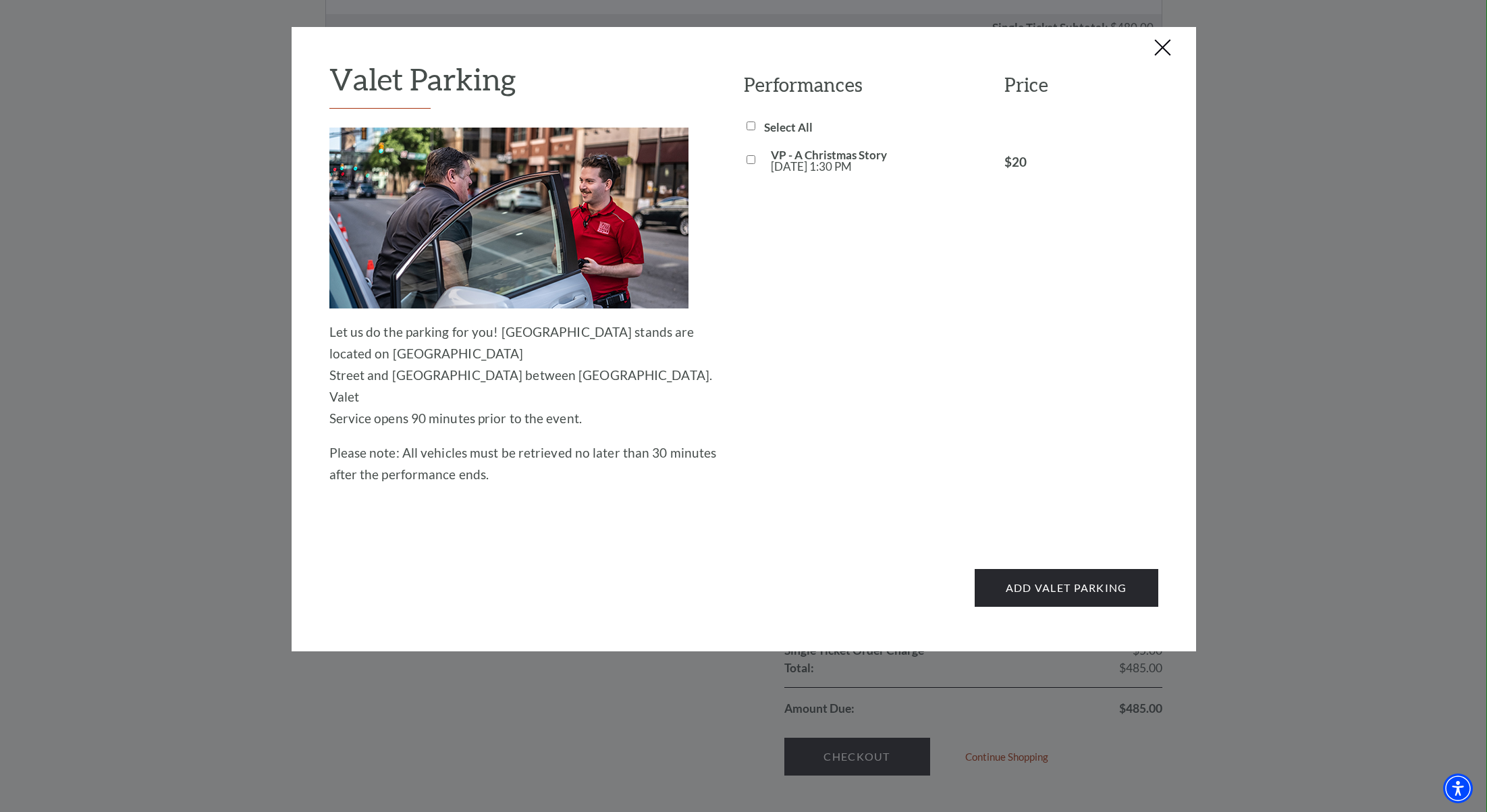
drag, startPoint x: 1168, startPoint y: 50, endPoint x: 1200, endPoint y: 295, distance: 247.1
click at [1167, 50] on button "Close this dialog window" at bounding box center [1164, 48] width 22 height 22
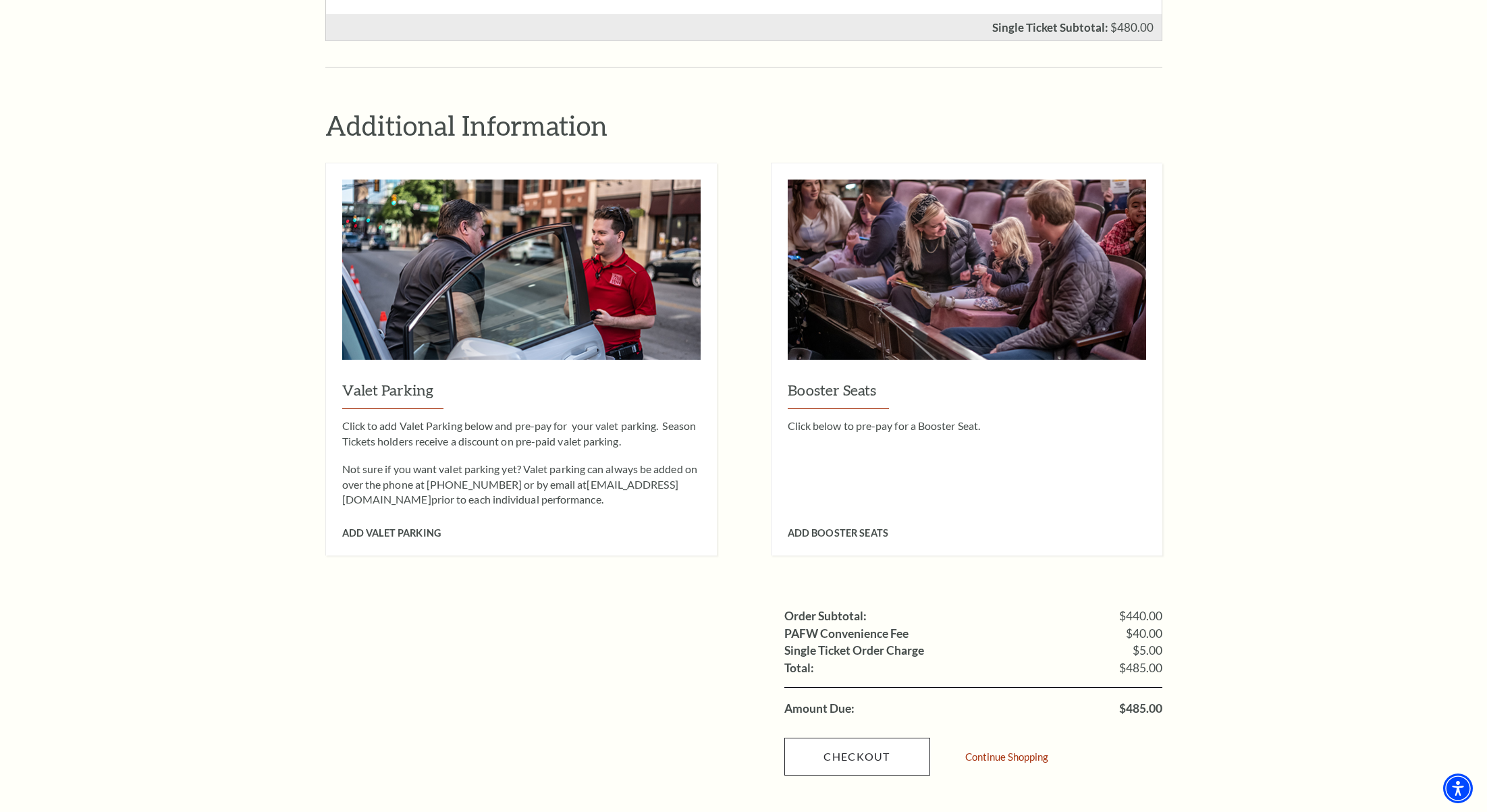
click at [866, 738] on link "Checkout" at bounding box center [858, 756] width 146 height 37
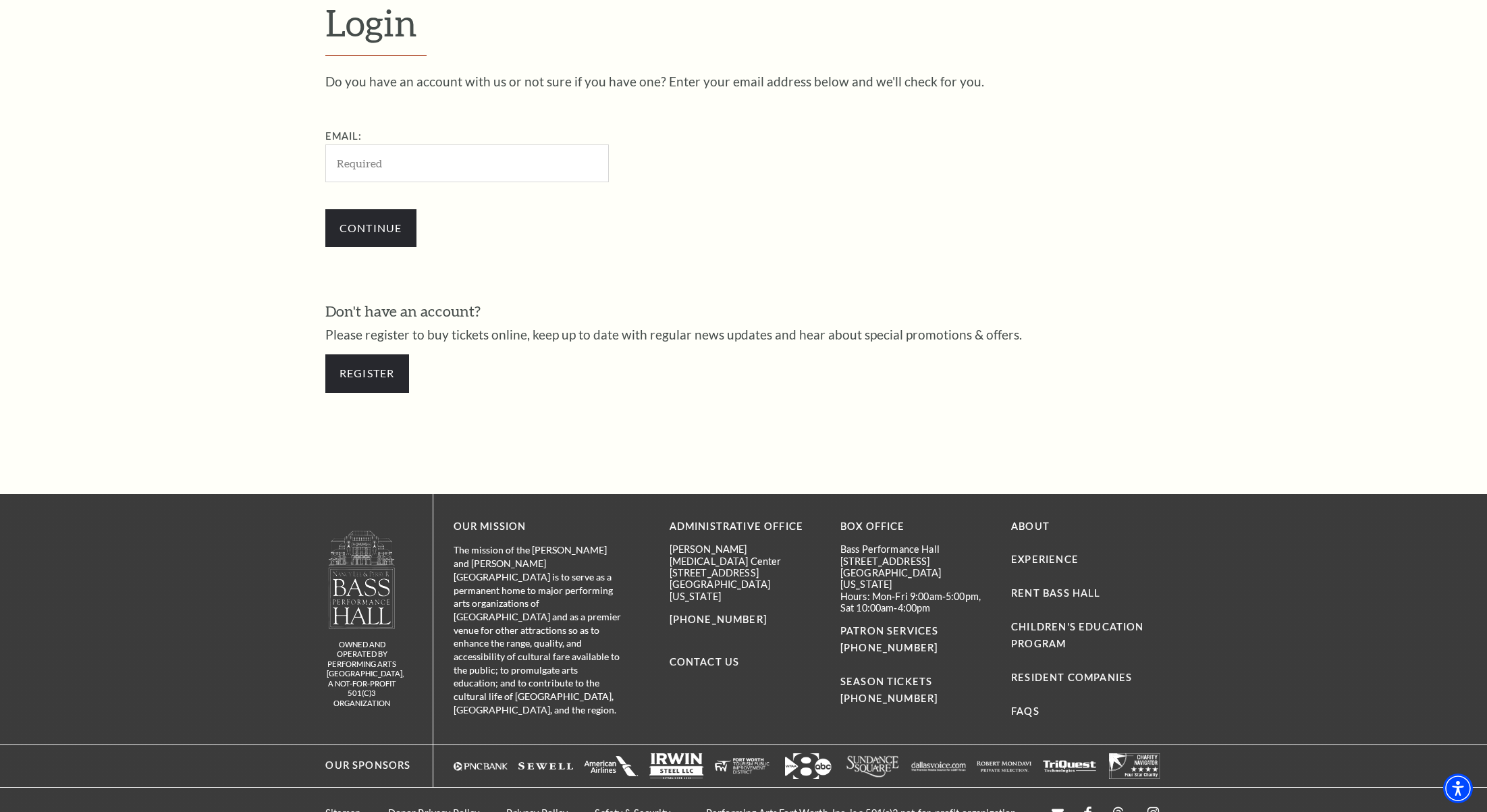
scroll to position [491, 0]
type input "[EMAIL_ADDRESS][DOMAIN_NAME]"
drag, startPoint x: 392, startPoint y: 226, endPoint x: 399, endPoint y: 231, distance: 8.6
click at [392, 226] on input "Continue" at bounding box center [371, 227] width 91 height 37
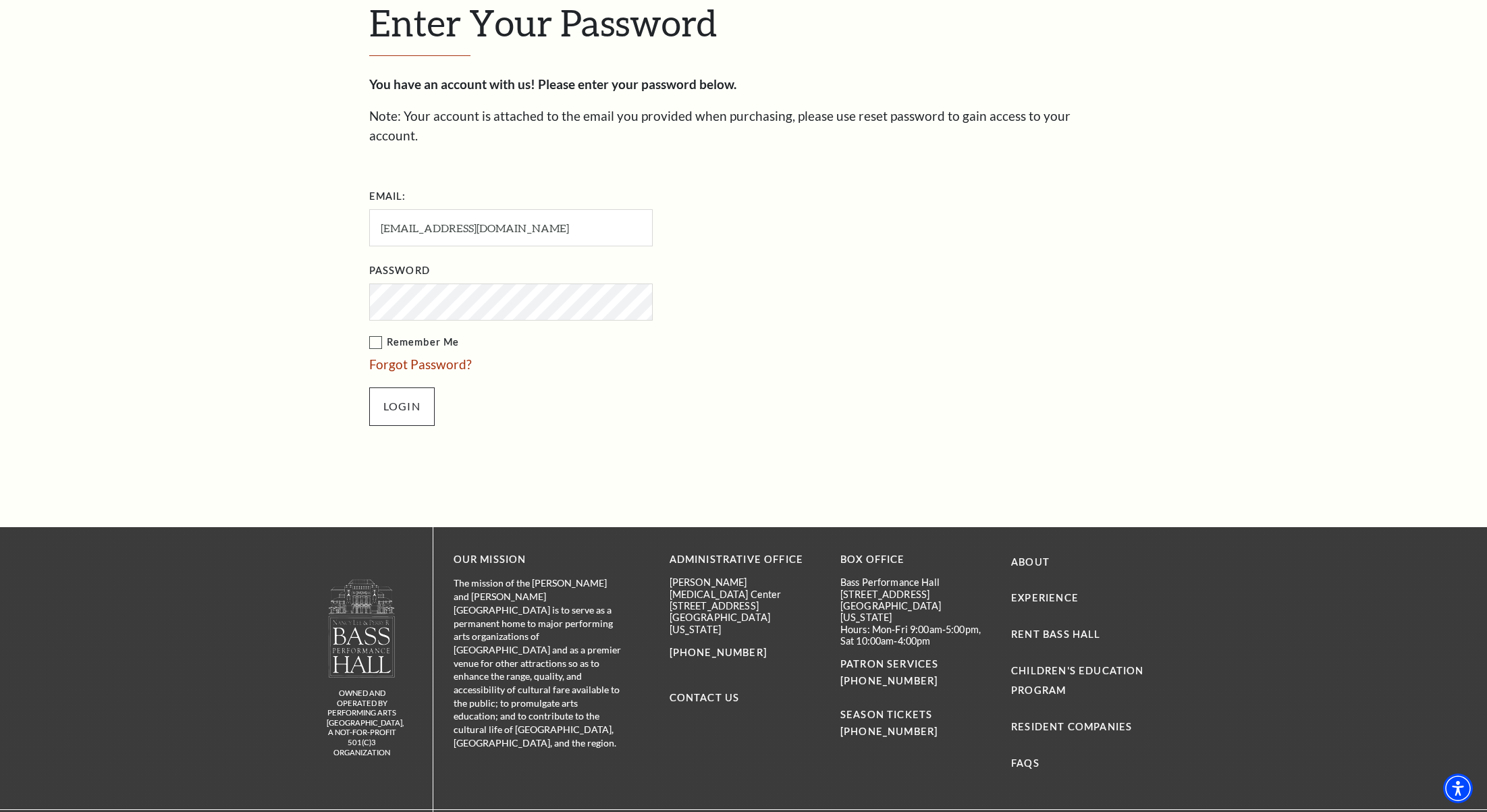
click at [407, 387] on input "Login" at bounding box center [402, 406] width 66 height 37
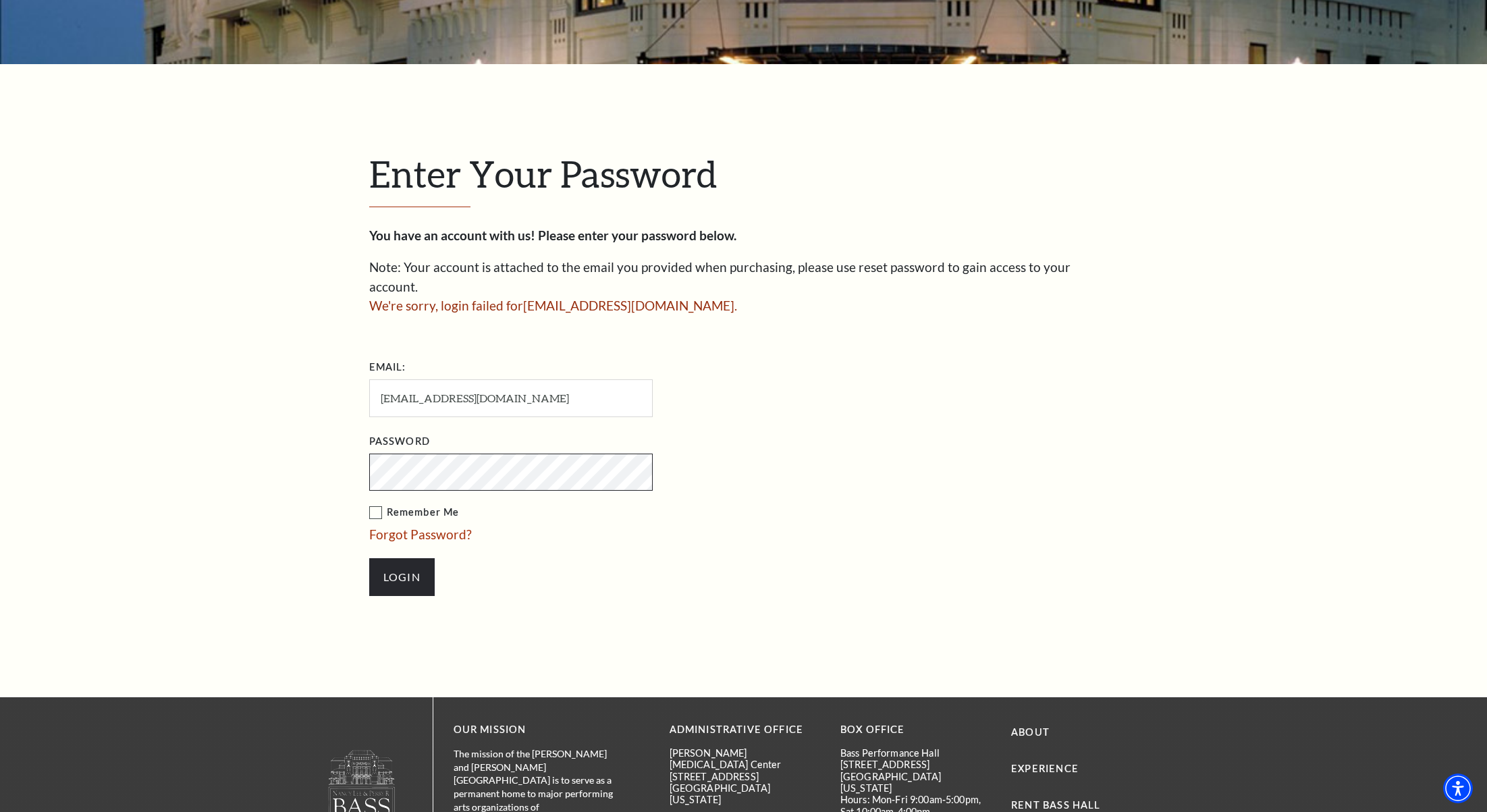
scroll to position [354, 0]
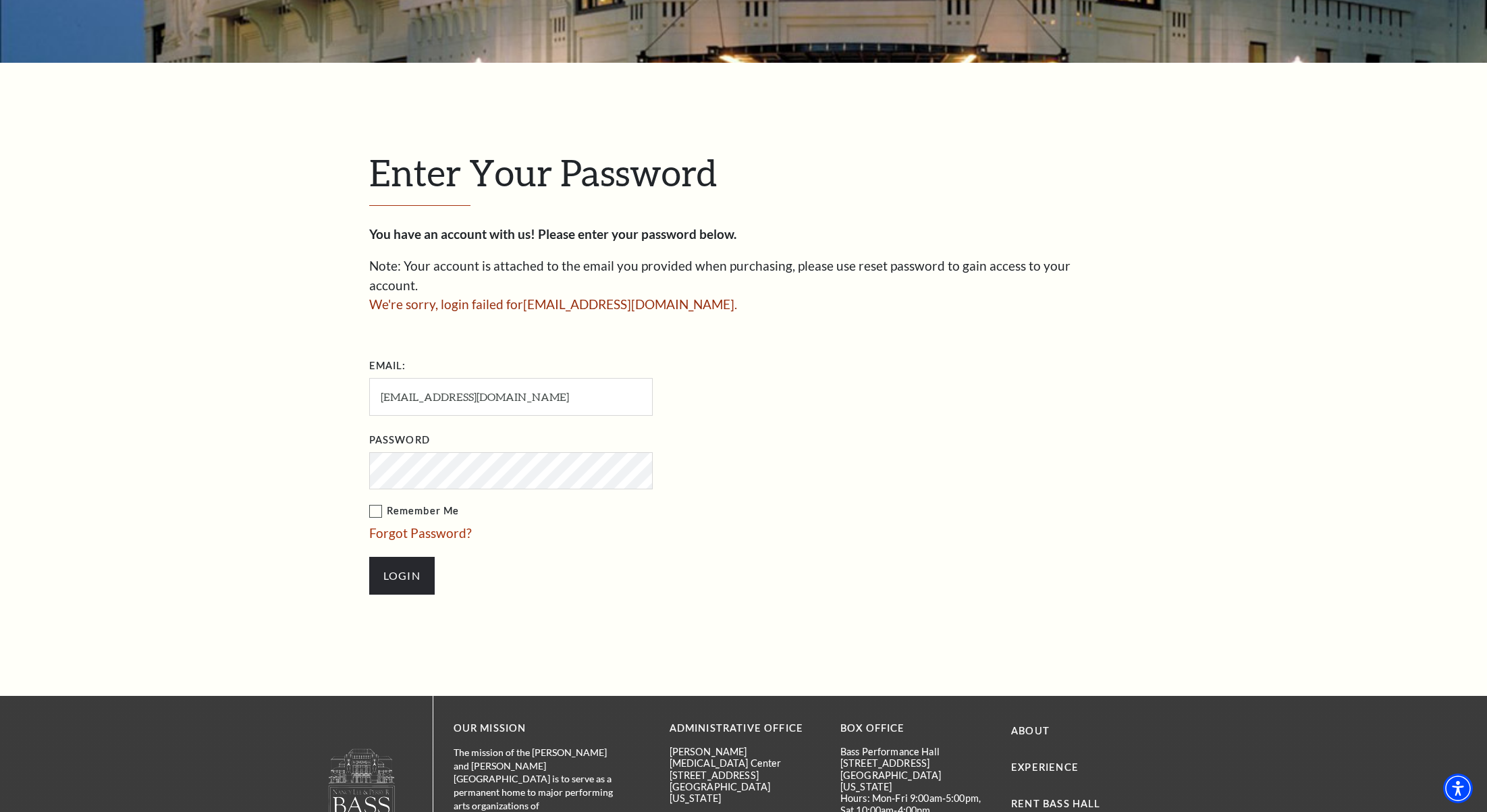
click at [433, 525] on link "Forgot Password?" at bounding box center [420, 533] width 102 height 16
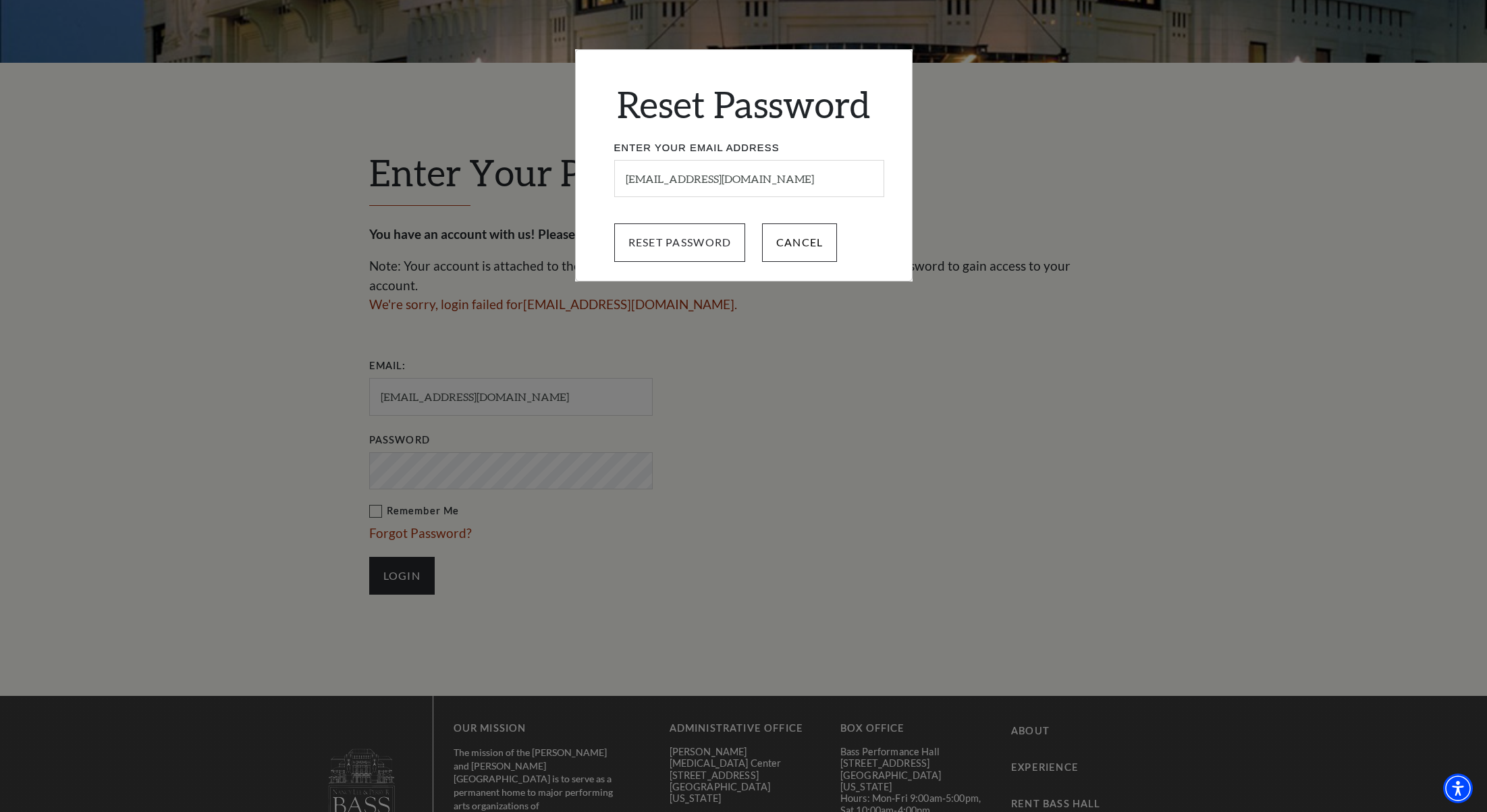
click at [711, 252] on input "Reset Password" at bounding box center [680, 242] width 132 height 37
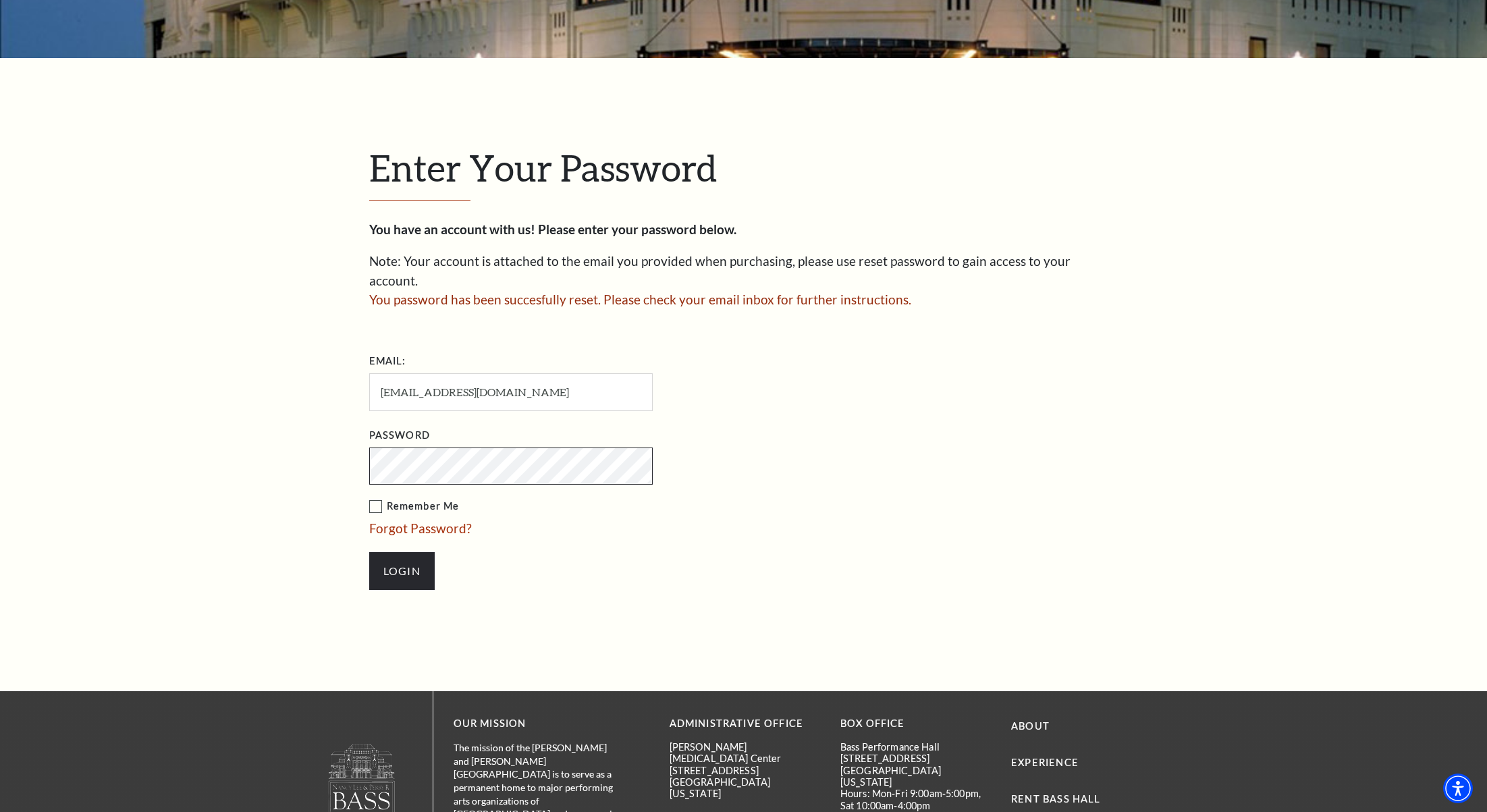
scroll to position [366, 0]
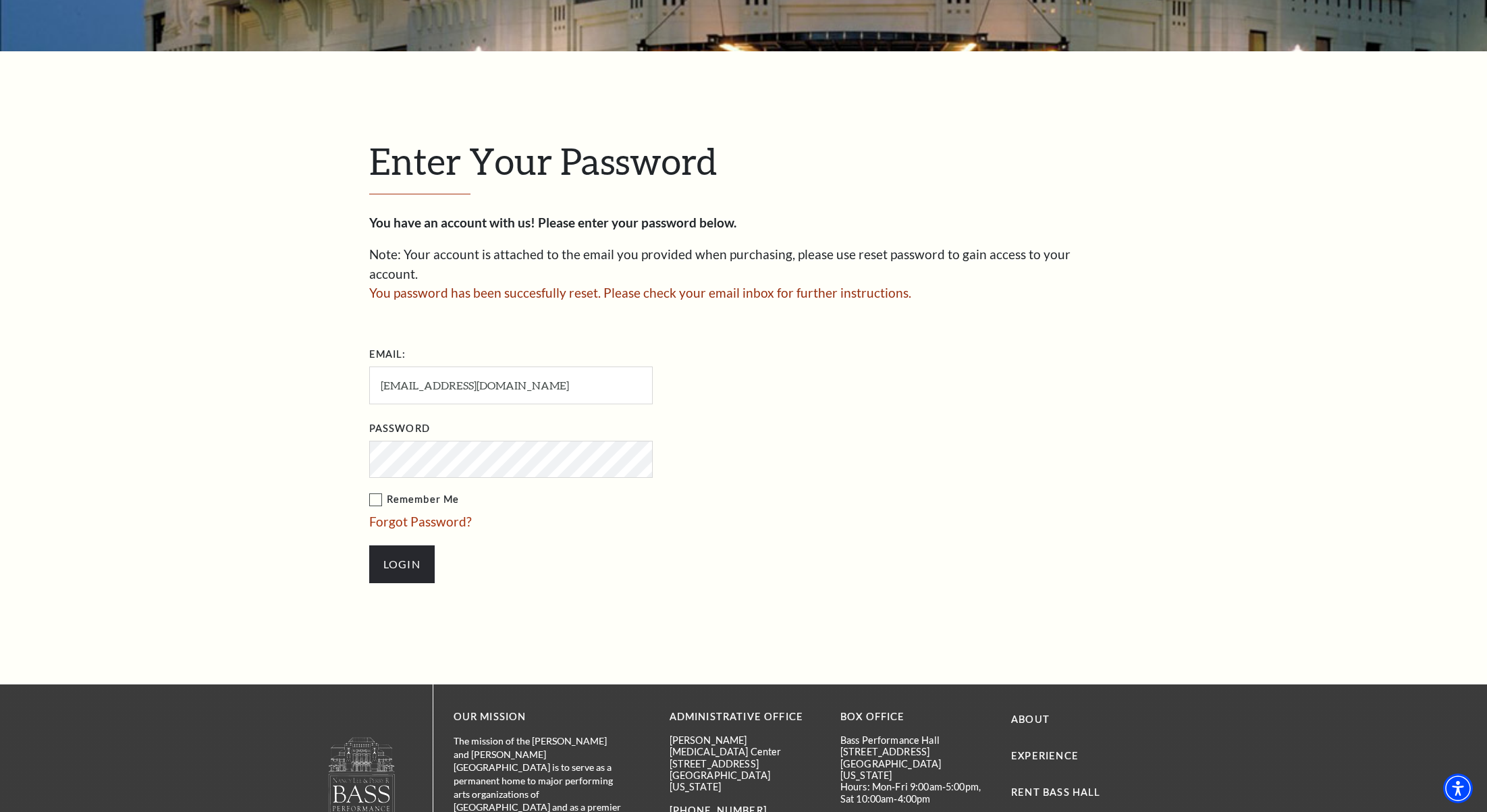
drag, startPoint x: 658, startPoint y: 605, endPoint x: 304, endPoint y: 807, distance: 407.6
click at [658, 605] on div "Enter Your Password You have an account with us! Please enter your password bel…" at bounding box center [744, 367] width 769 height 633
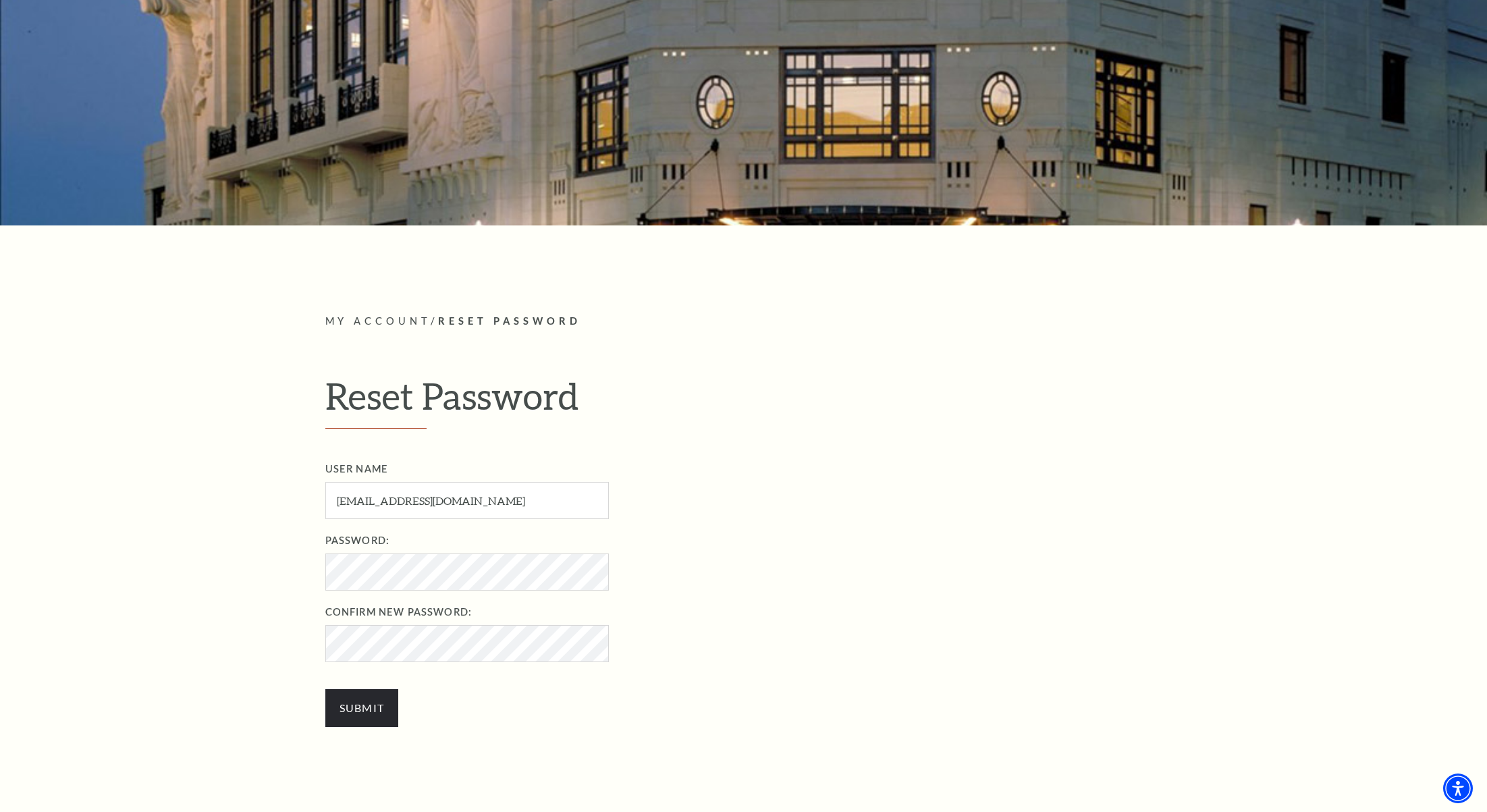
scroll to position [195, 0]
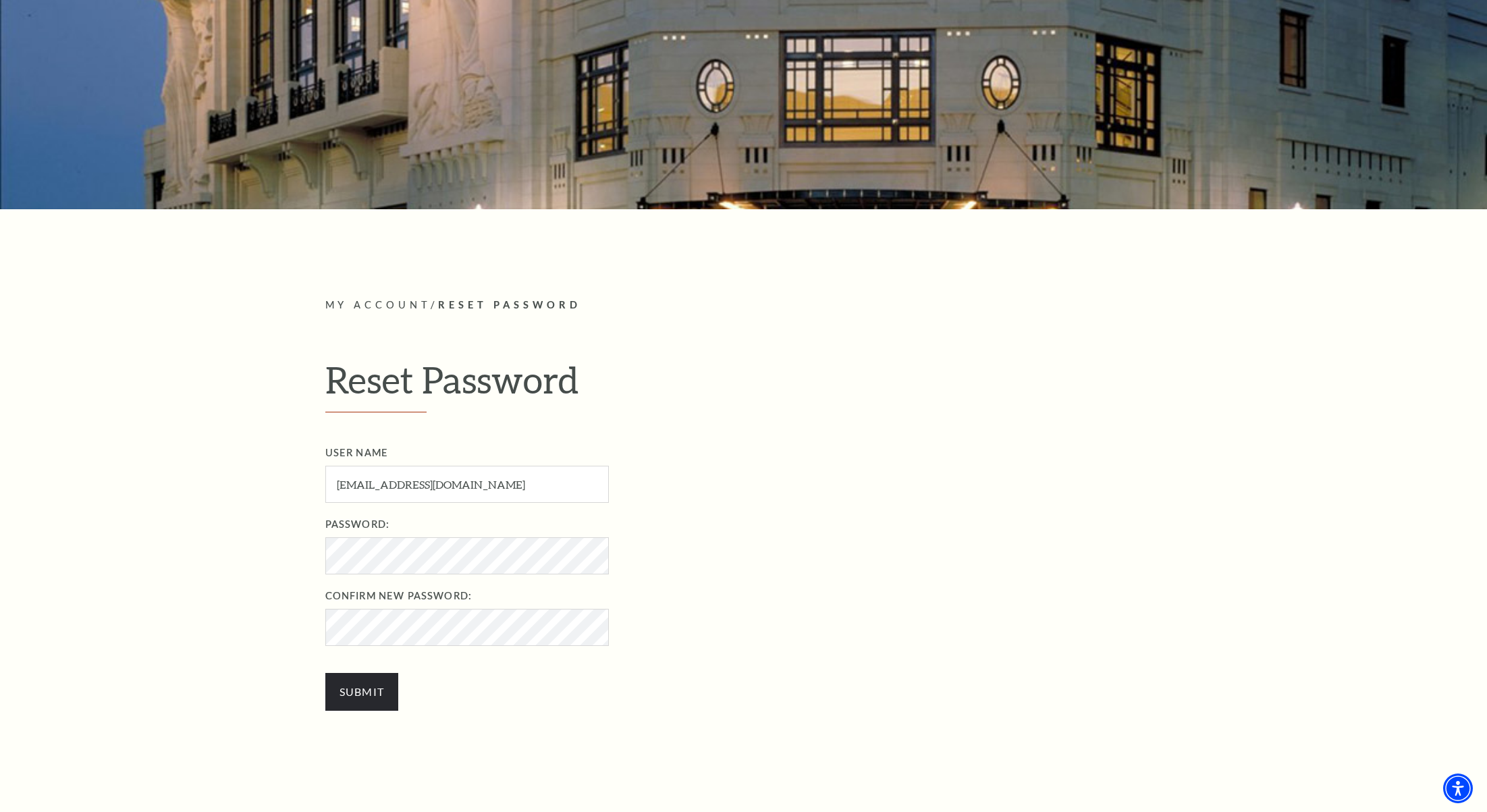
drag, startPoint x: 558, startPoint y: 649, endPoint x: 547, endPoint y: 643, distance: 12.5
click at [556, 647] on fieldset "User Name dhwanamaker@icloud.com User Name required Password: Password required…" at bounding box center [758, 552] width 866 height 215
click at [389, 687] on input "Submit" at bounding box center [362, 691] width 74 height 37
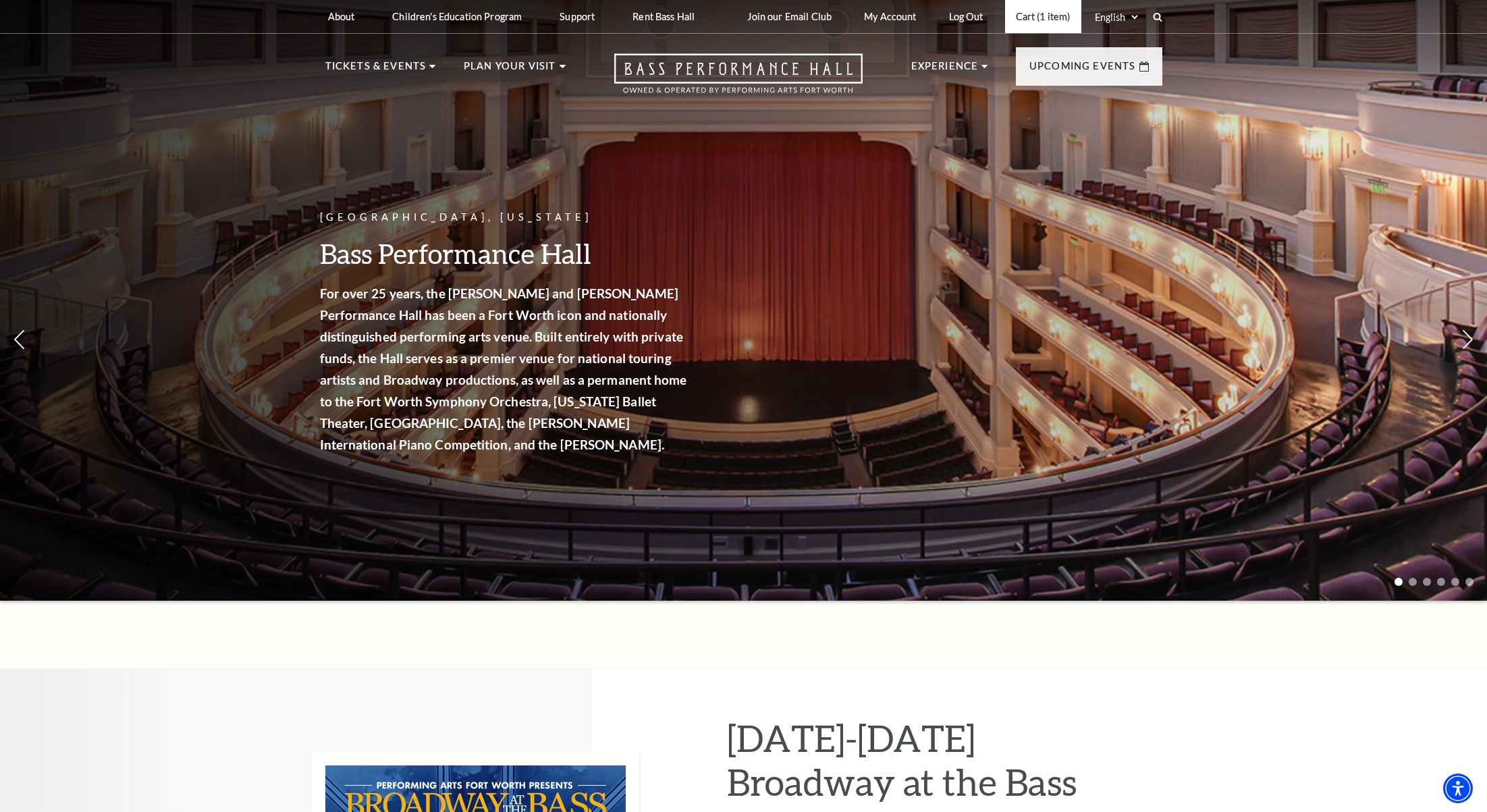
click at [1047, 22] on link "Cart (1 item)" at bounding box center [1043, 16] width 77 height 33
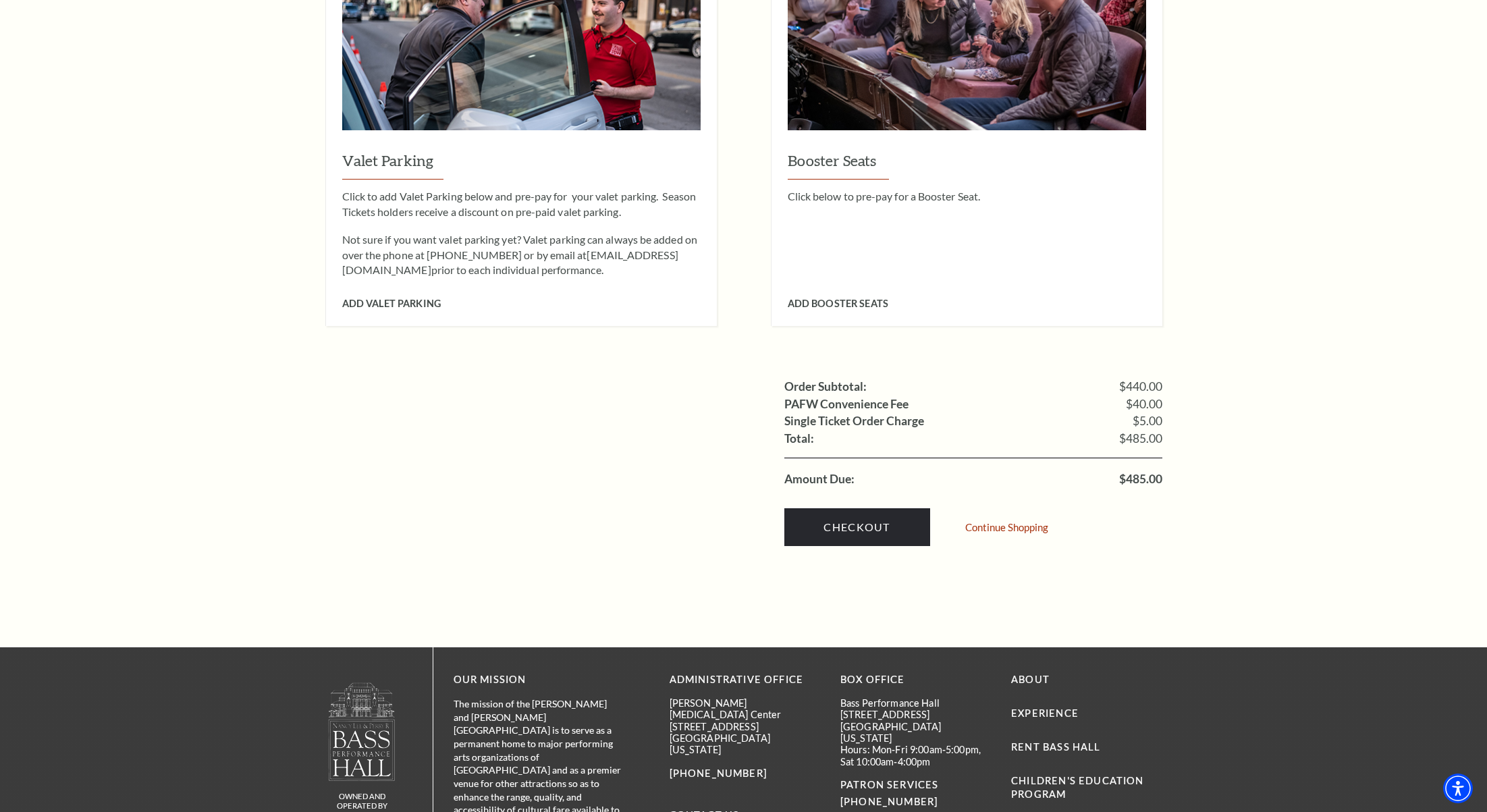
scroll to position [1166, 0]
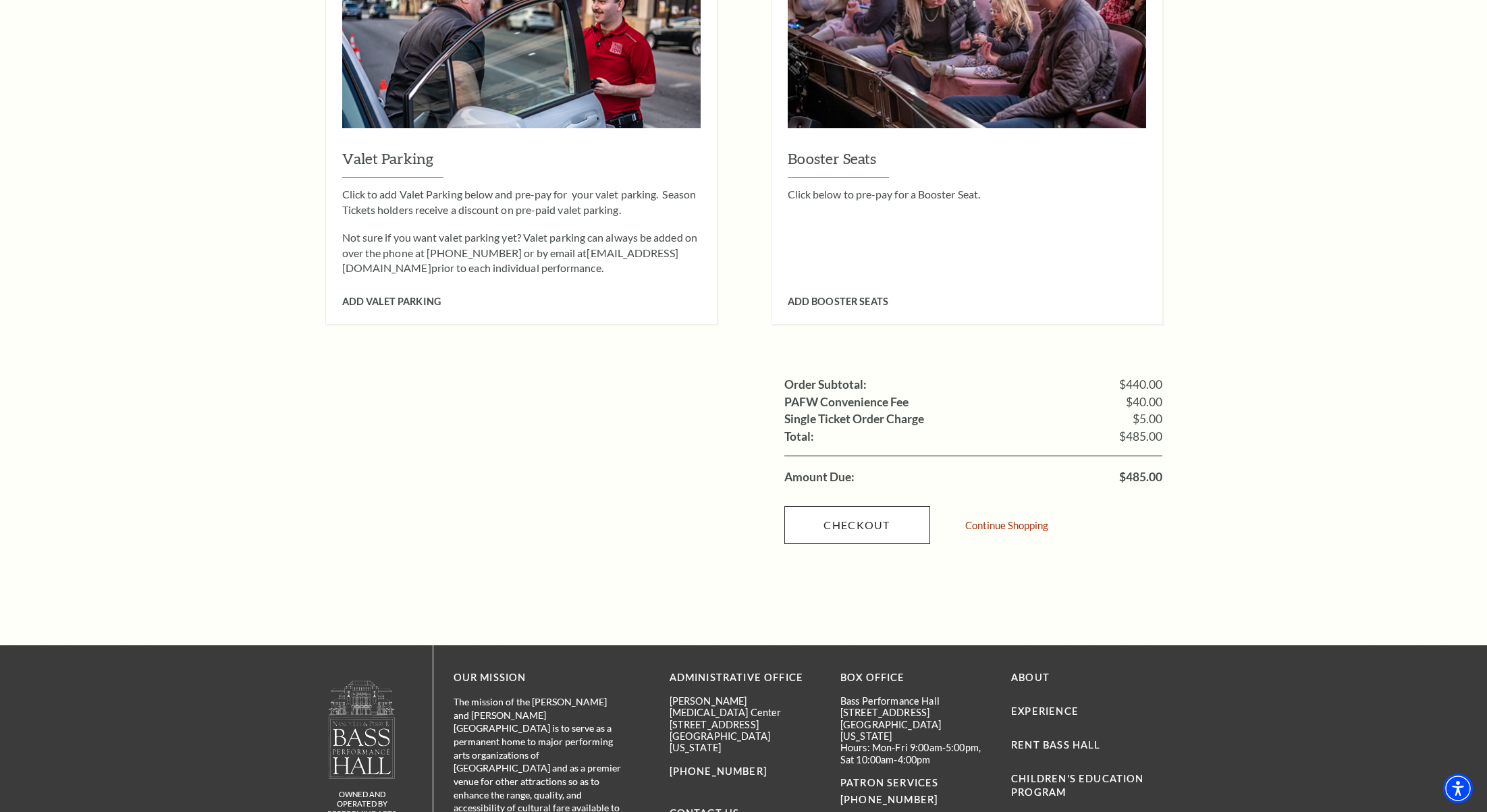
click at [834, 506] on link "Checkout" at bounding box center [858, 524] width 146 height 37
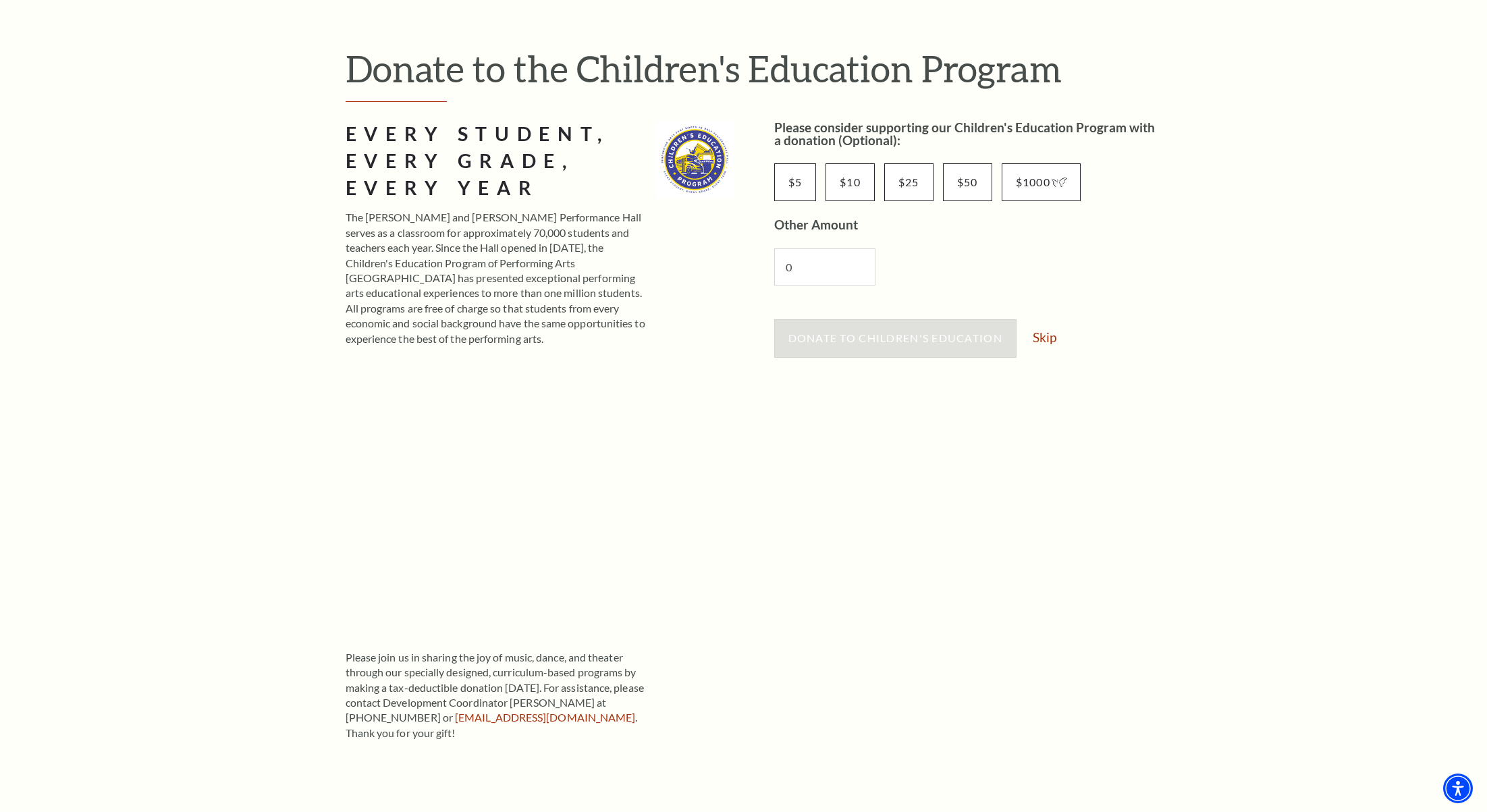
scroll to position [132, 0]
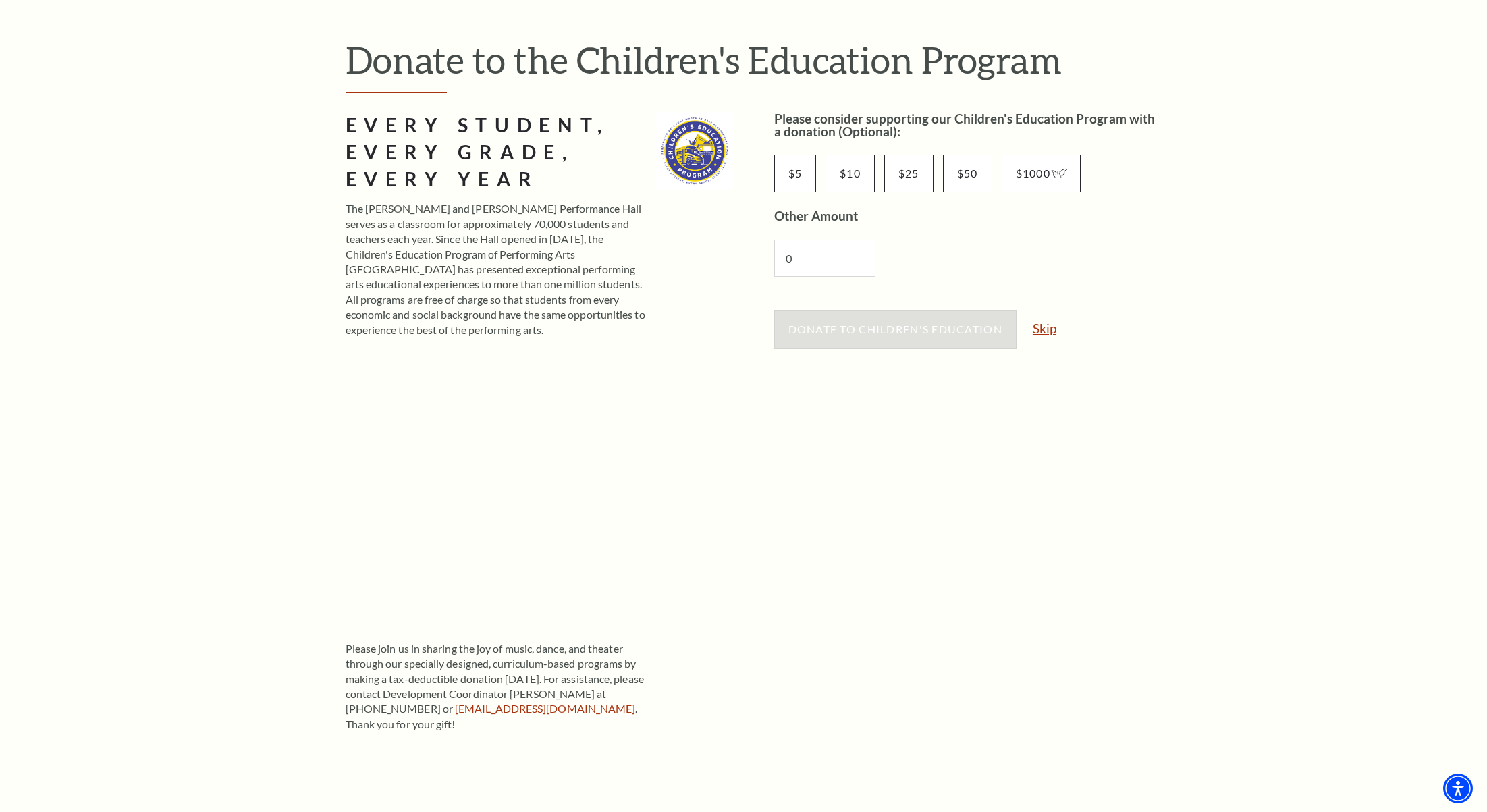
drag, startPoint x: 1047, startPoint y: 324, endPoint x: 1040, endPoint y: 335, distance: 13.0
click at [1047, 324] on link "Skip" at bounding box center [1045, 328] width 24 height 13
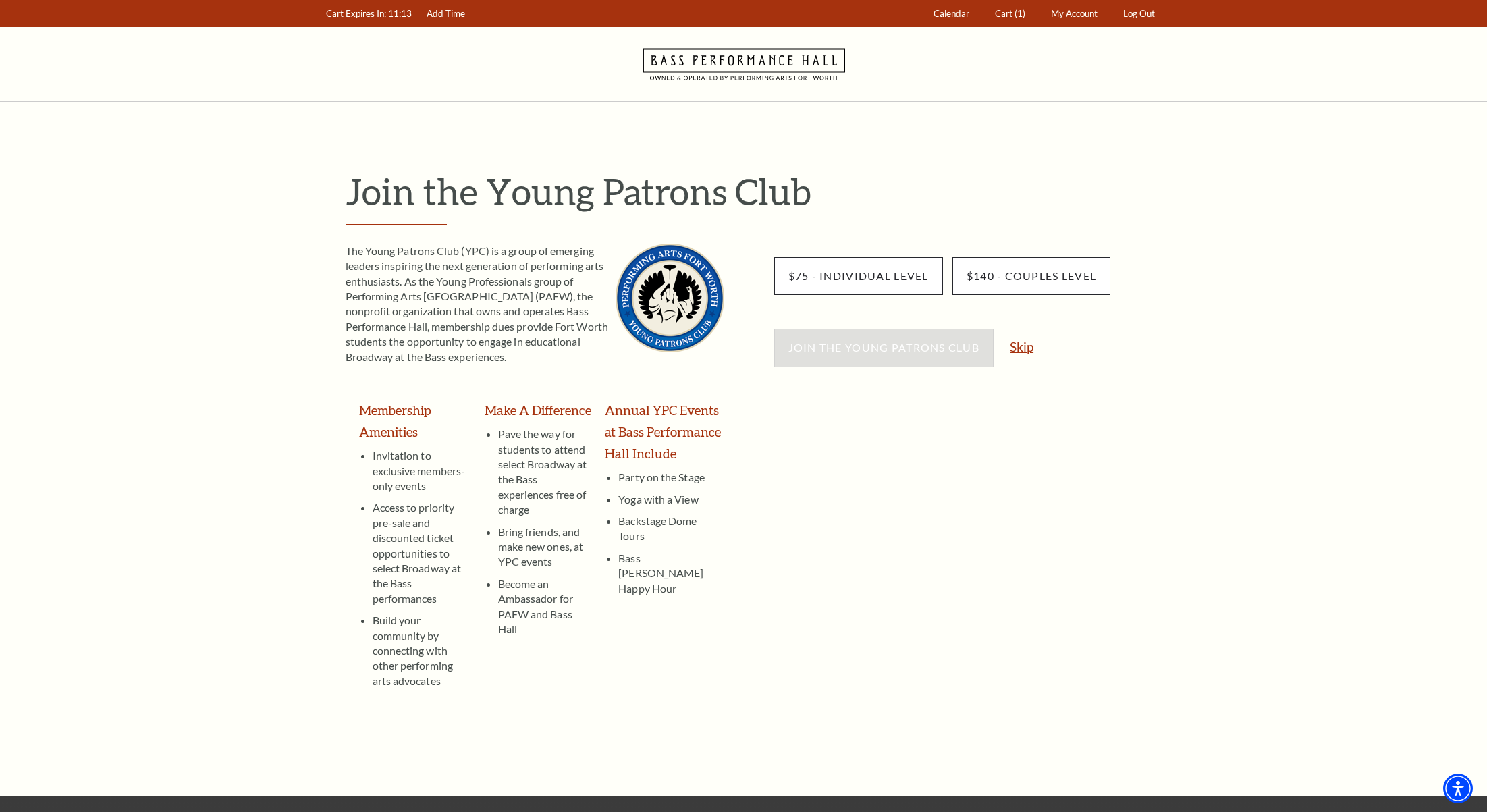
click at [1032, 349] on link "Skip" at bounding box center [1021, 346] width 24 height 13
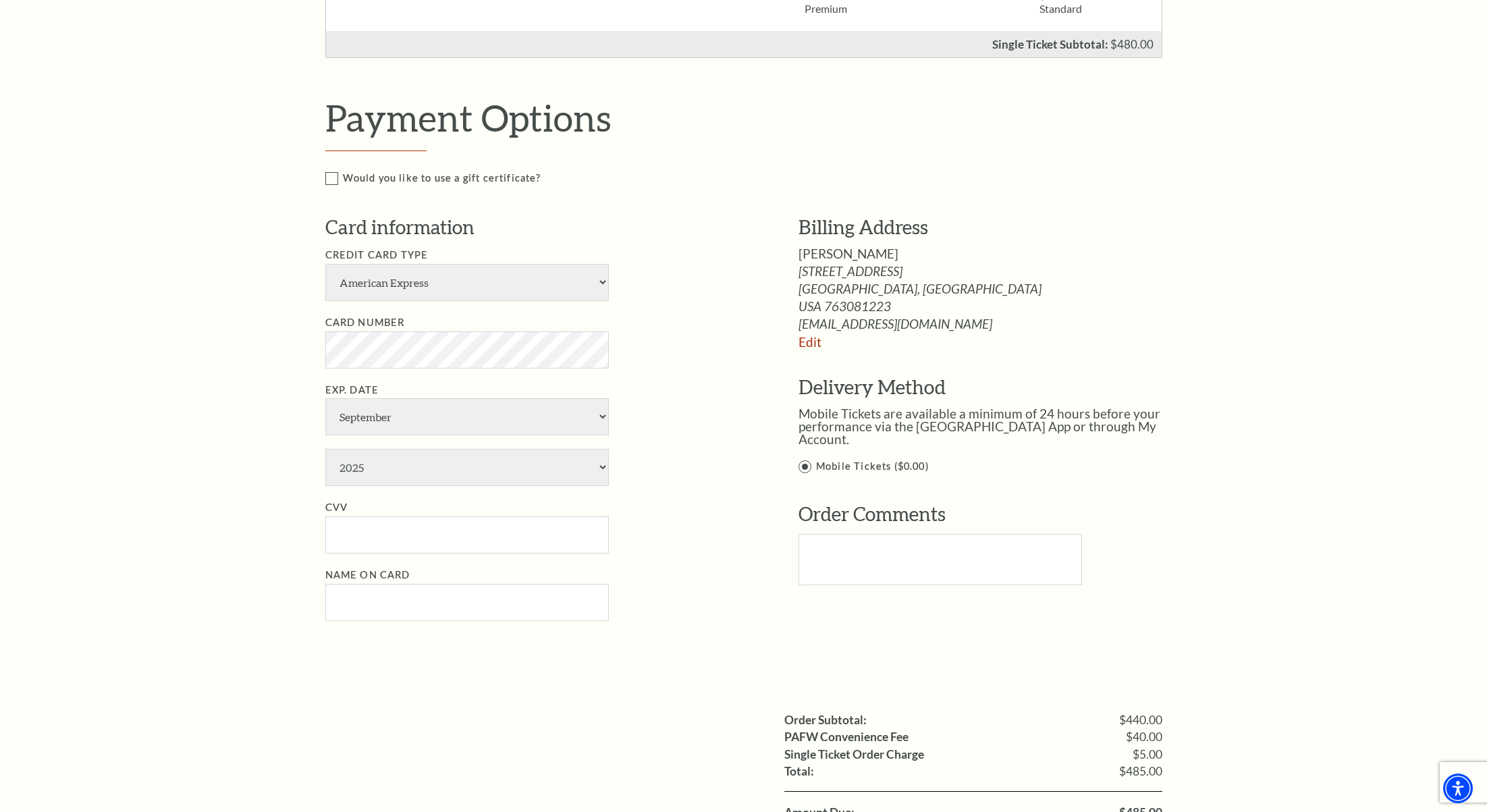
scroll to position [660, 0]
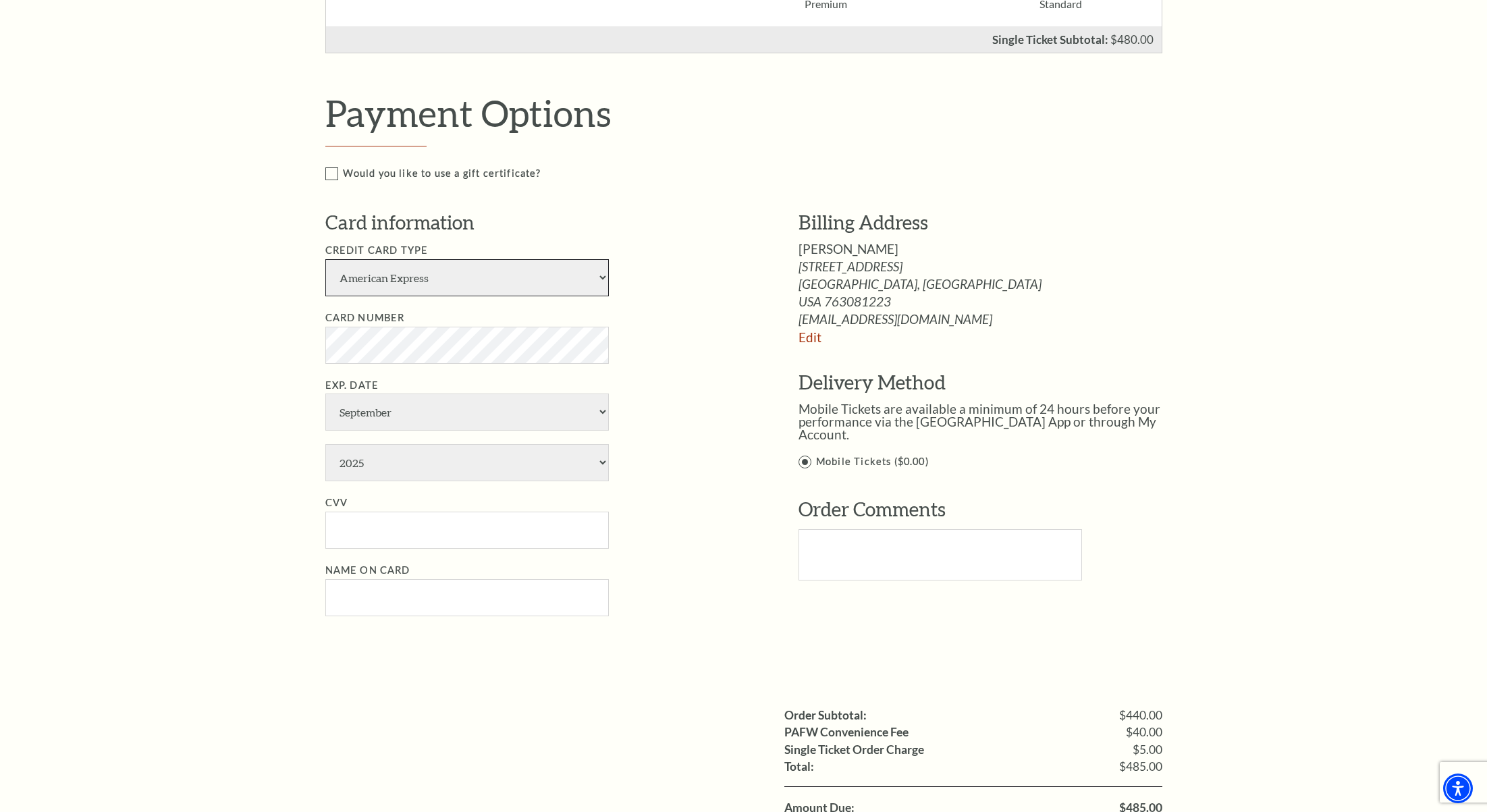
select select "24"
select select "12"
select select "2029"
type input "138"
type input "Destiny Wanamaker"
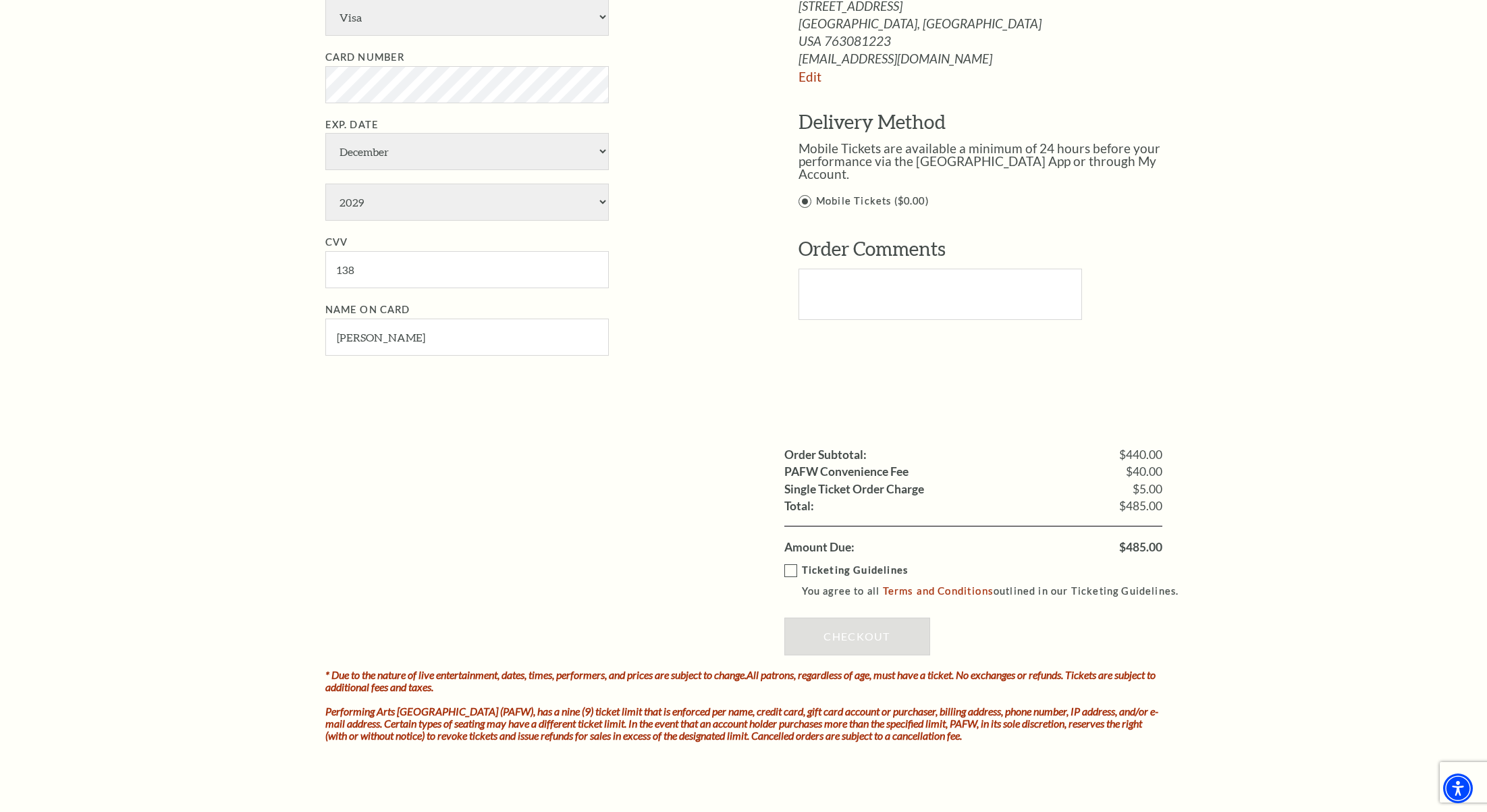
scroll to position [924, 0]
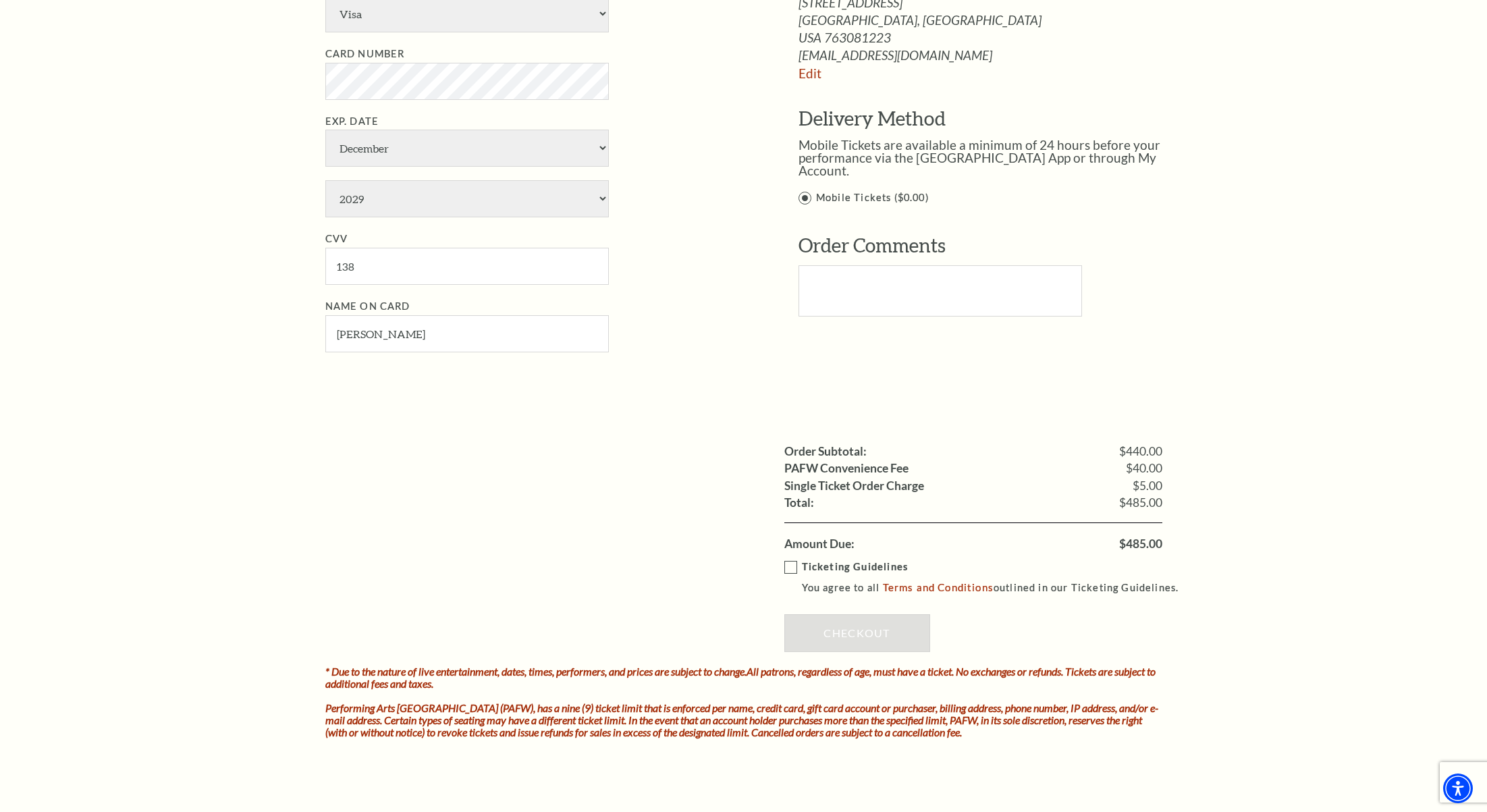
drag, startPoint x: 793, startPoint y: 501, endPoint x: 786, endPoint y: 518, distance: 18.4
click at [793, 559] on label "Ticketing Guidelines You agree to all Terms and Conditions outlined in our Tick…" at bounding box center [988, 577] width 407 height 37
click at [0, 0] on input "Ticketing Guidelines You agree to all Terms and Conditions outlined in our Tick…" at bounding box center [0, 0] width 0 height 0
click at [834, 614] on link "Checkout" at bounding box center [858, 632] width 146 height 37
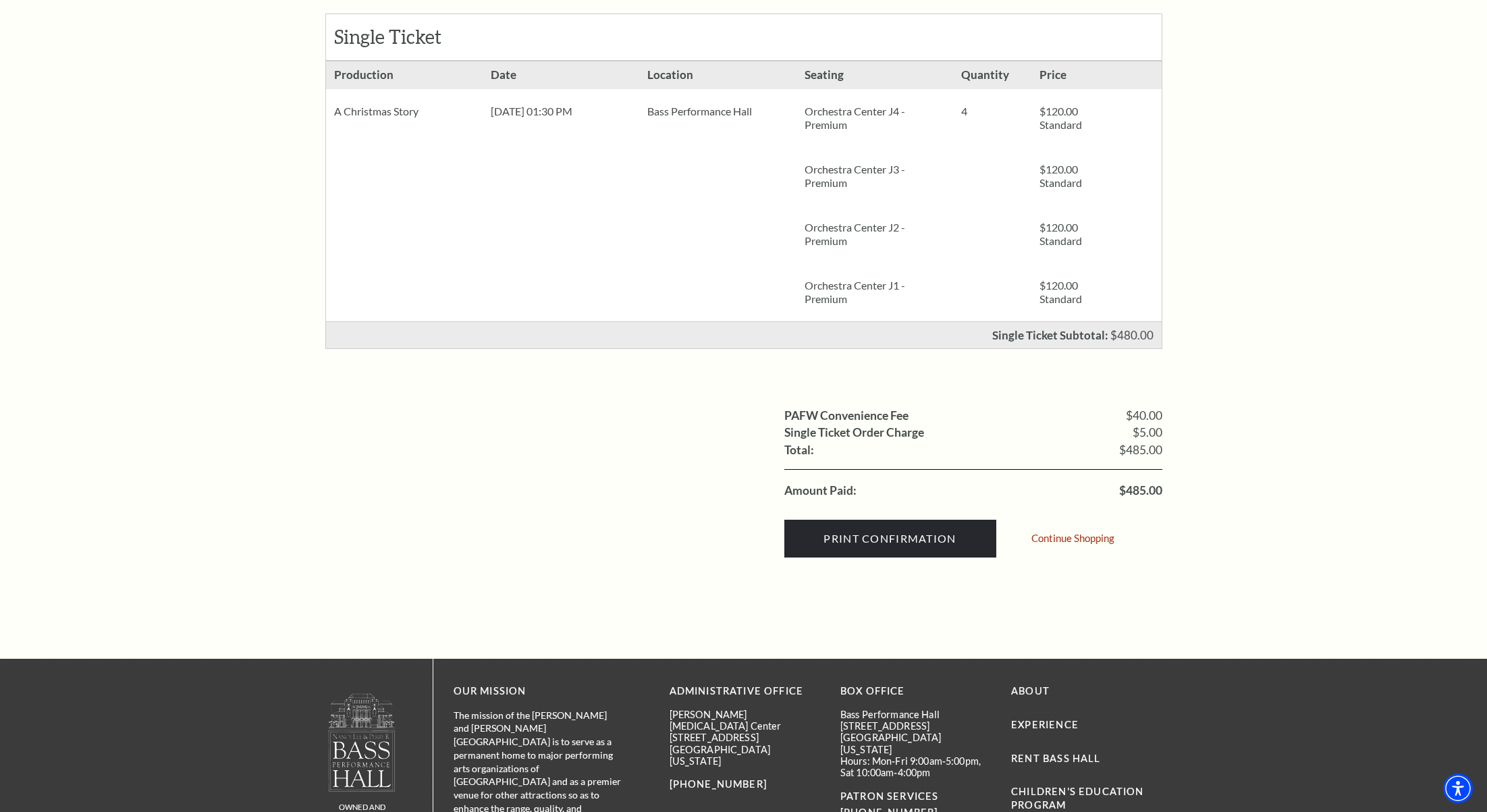
scroll to position [281, 0]
